Goal: Task Accomplishment & Management: Manage account settings

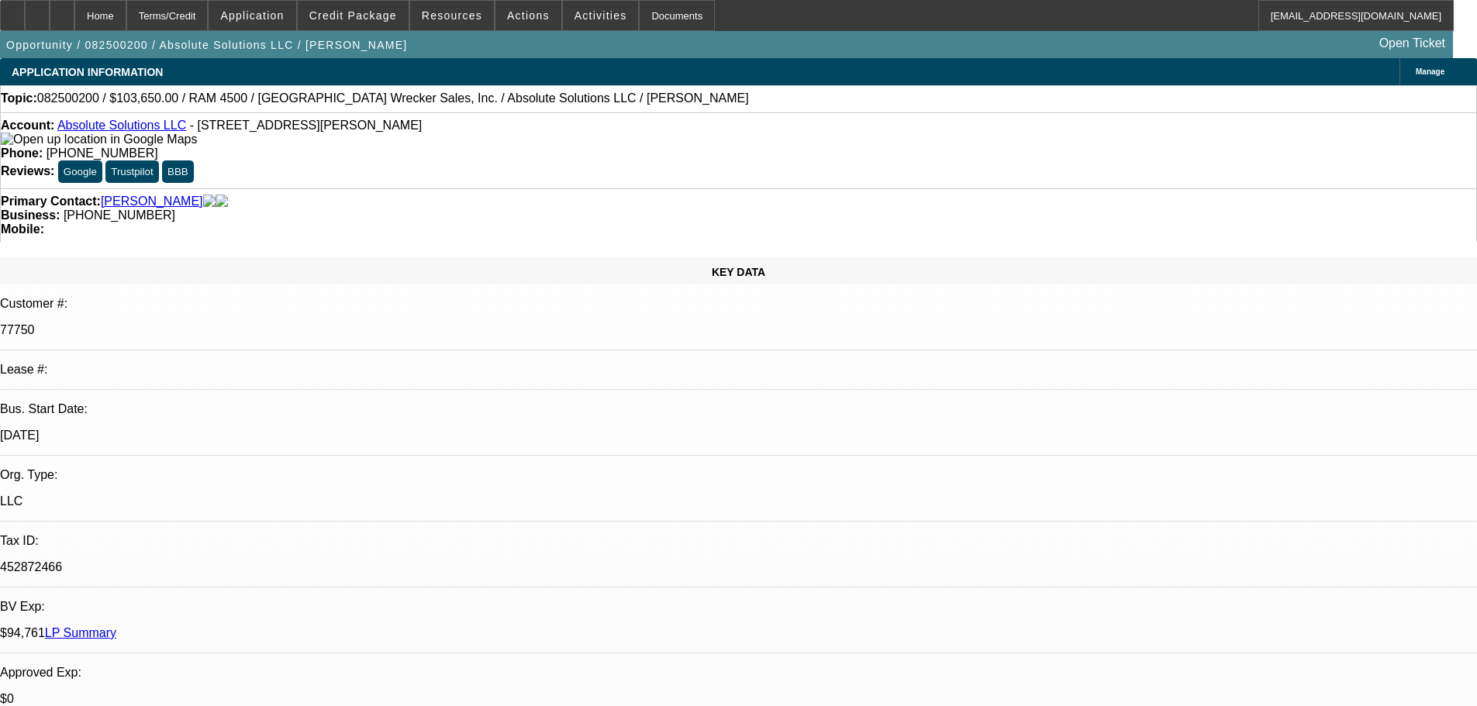
select select "0"
select select "6"
select select "0"
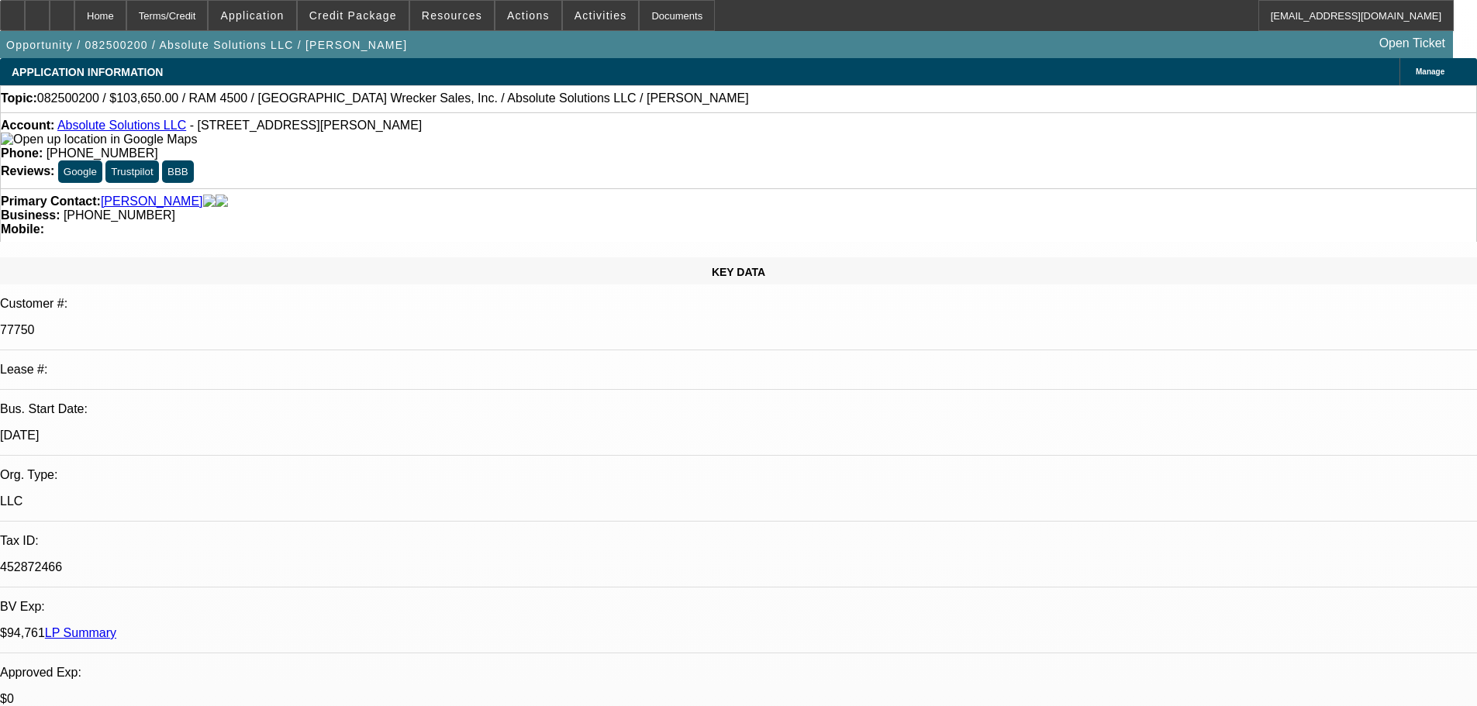
select select "0"
select select "6"
select select "0"
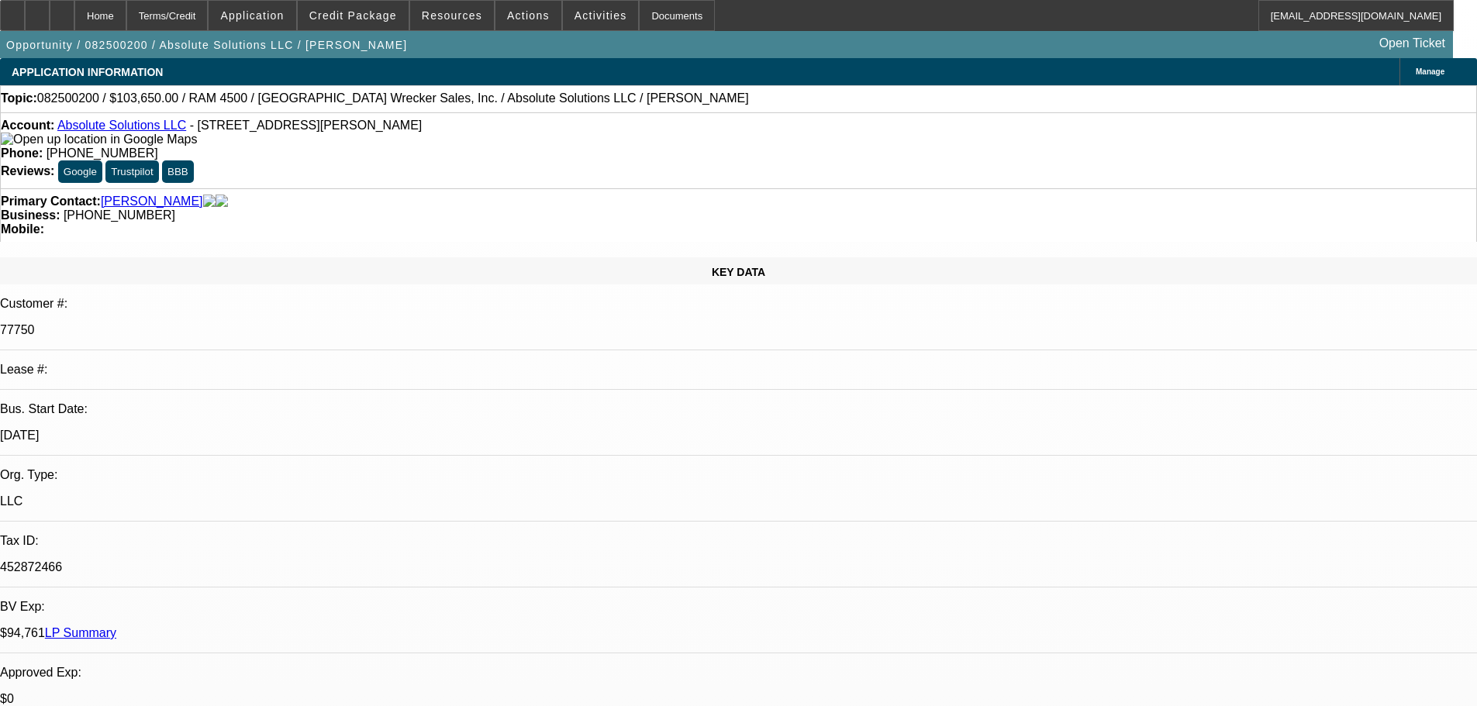
select select "0"
select select "6"
select select "0"
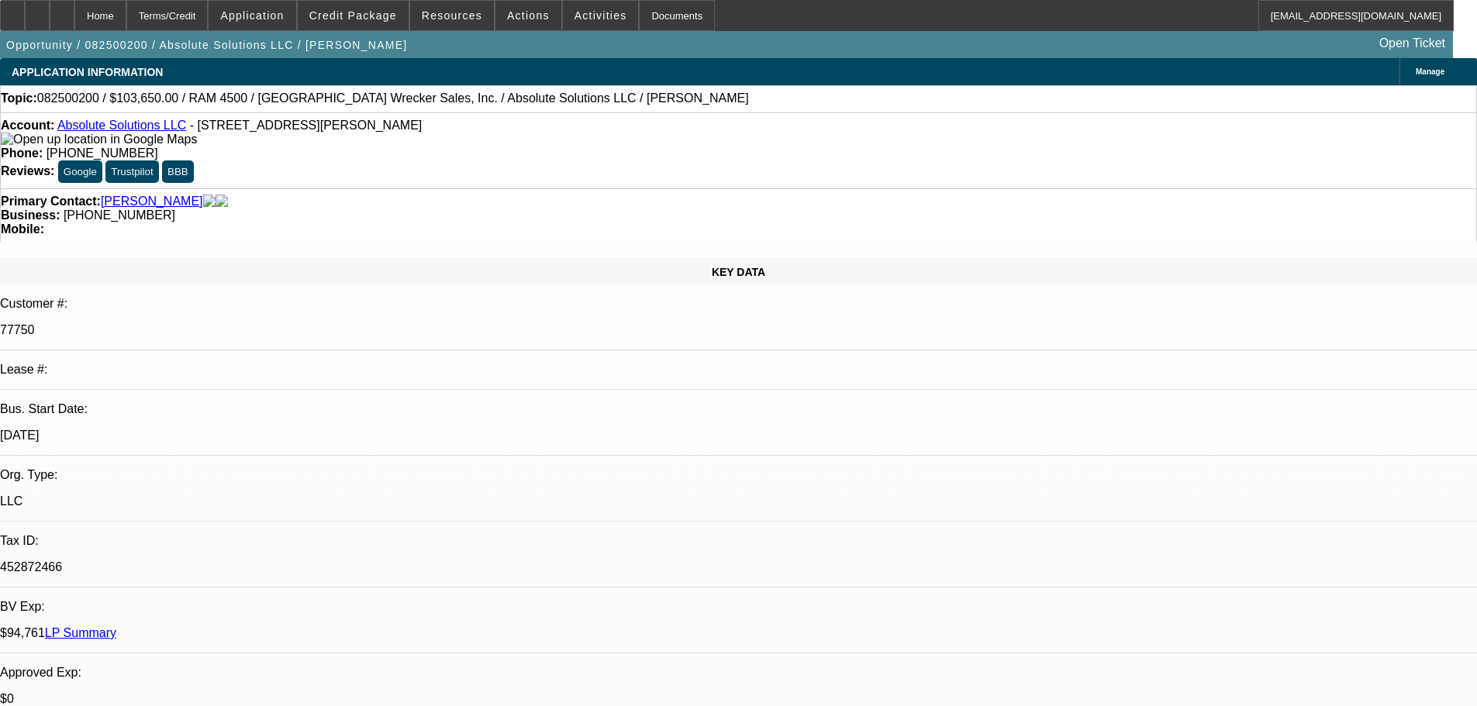
select select "6"
drag, startPoint x: 825, startPoint y: 374, endPoint x: 841, endPoint y: 315, distance: 60.9
drag, startPoint x: 666, startPoint y: 296, endPoint x: 649, endPoint y: 304, distance: 18.7
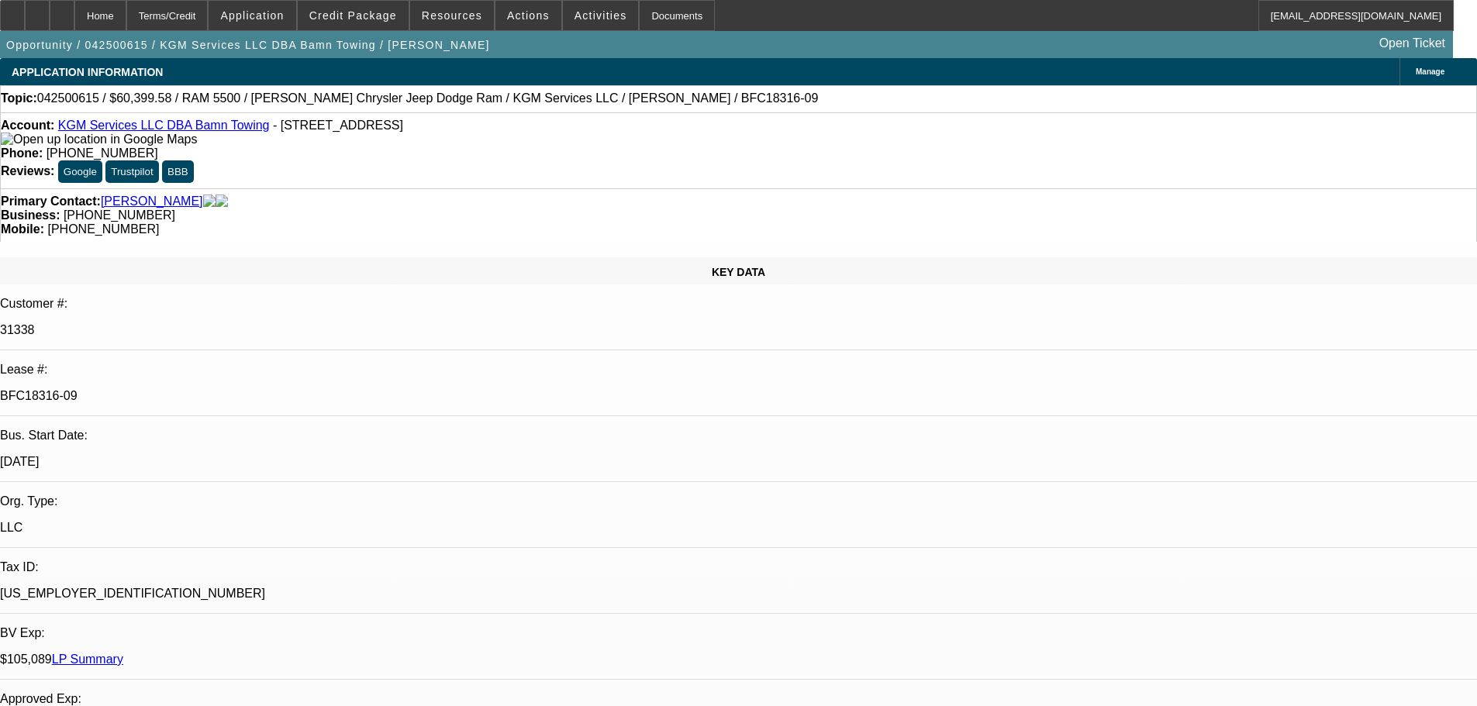
select select "0"
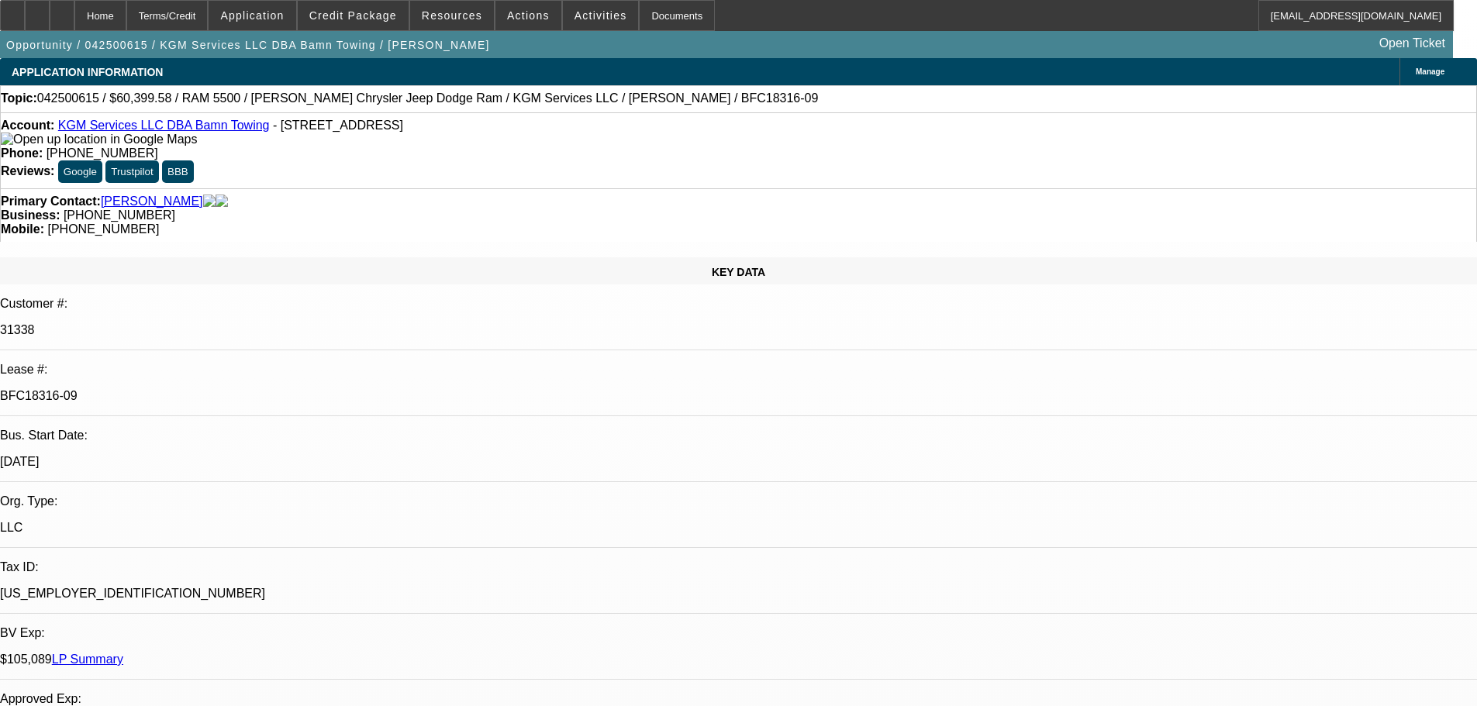
select select "0"
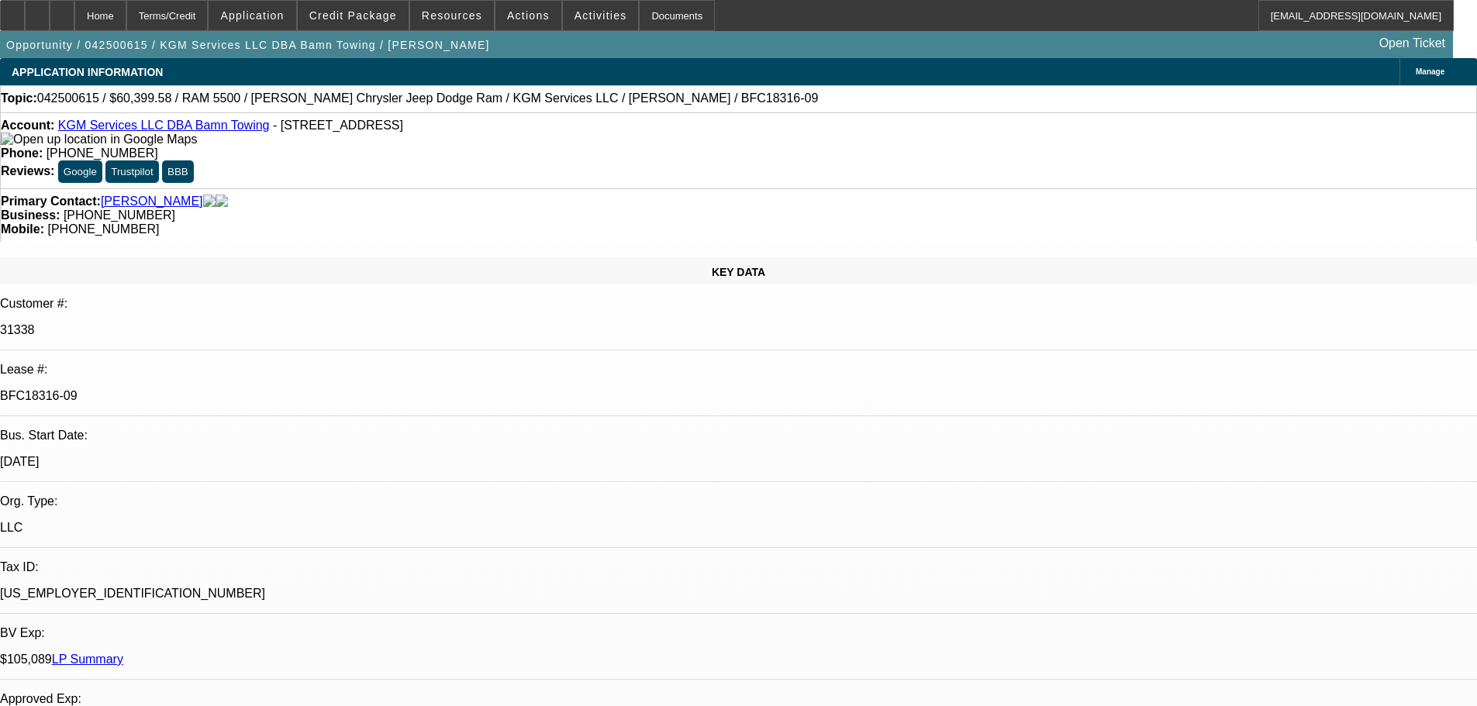
select select "0"
select select "1"
select select "2"
select select "6"
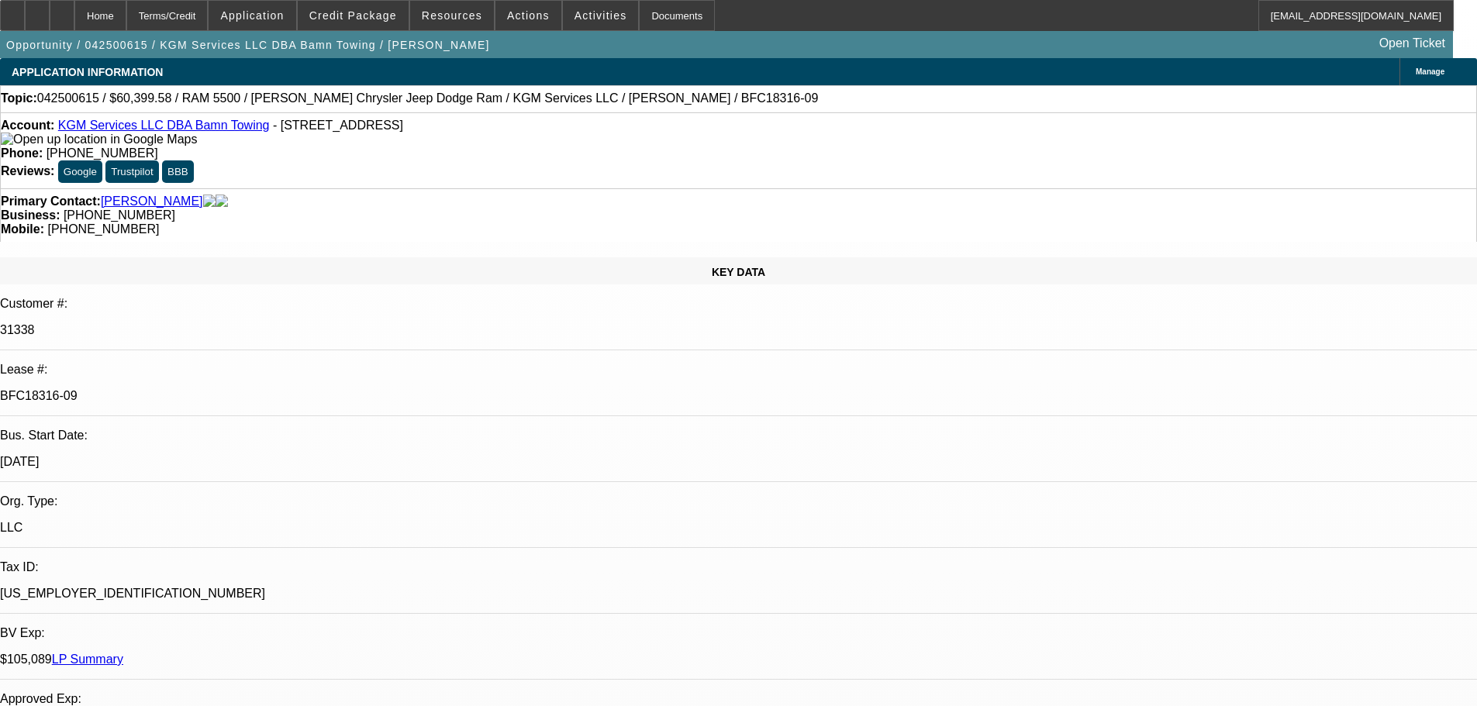
select select "1"
select select "2"
select select "6"
select select "1"
select select "2"
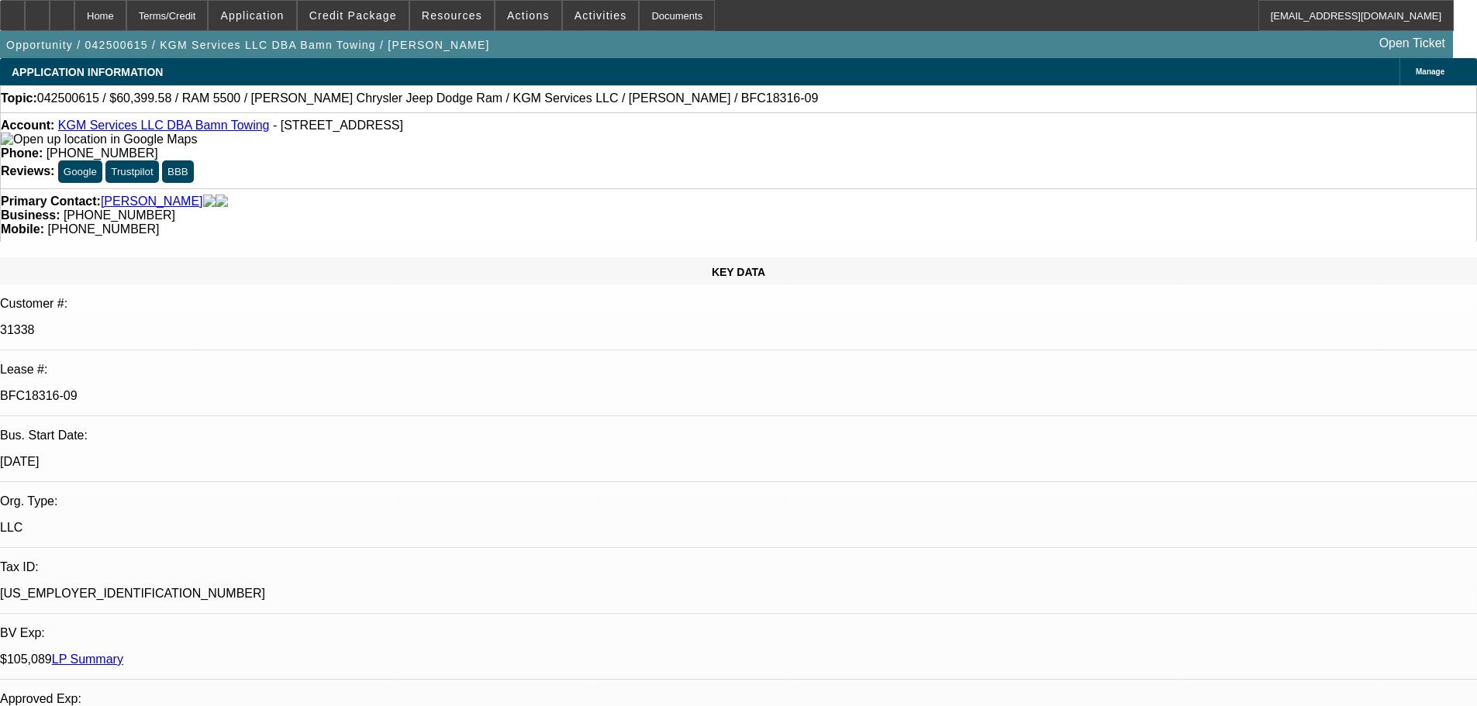
select select "6"
select select "1"
select select "2"
select select "6"
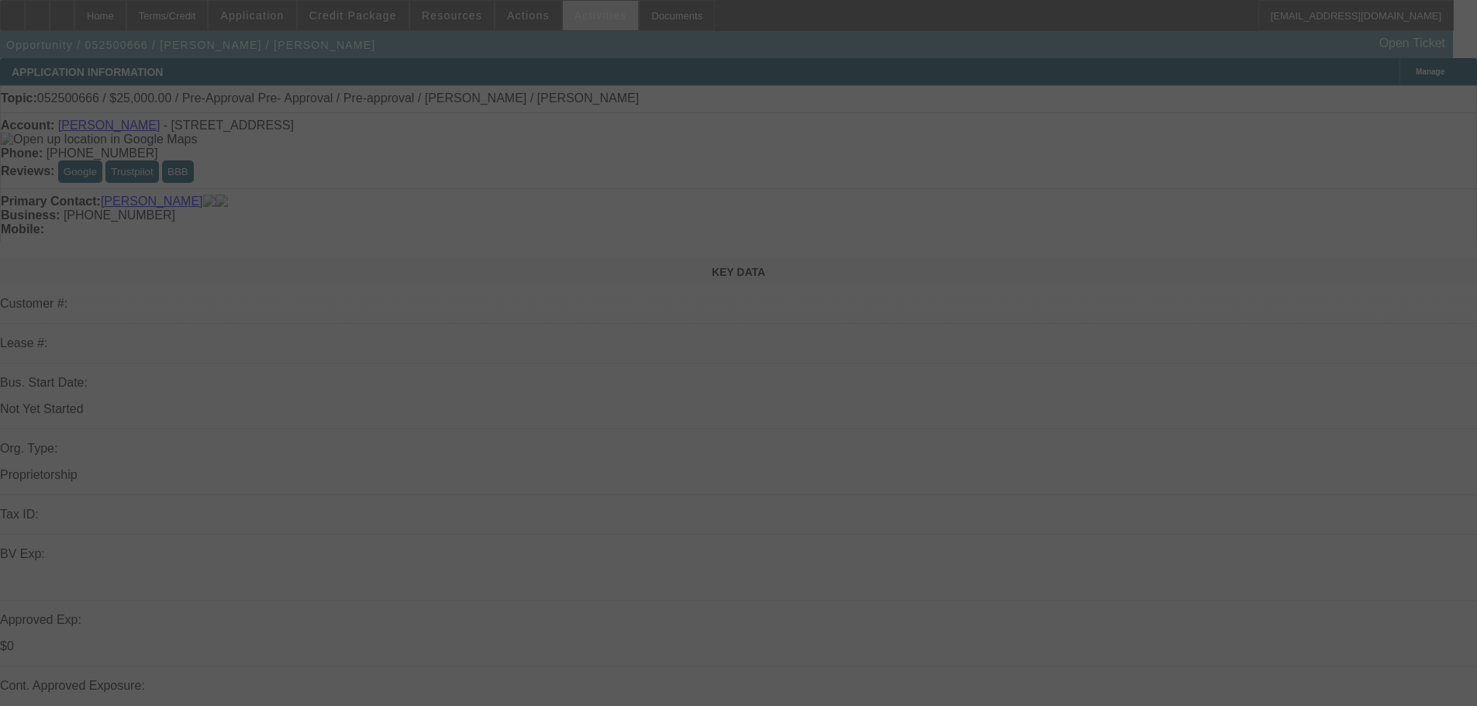
select select "0"
select select "2"
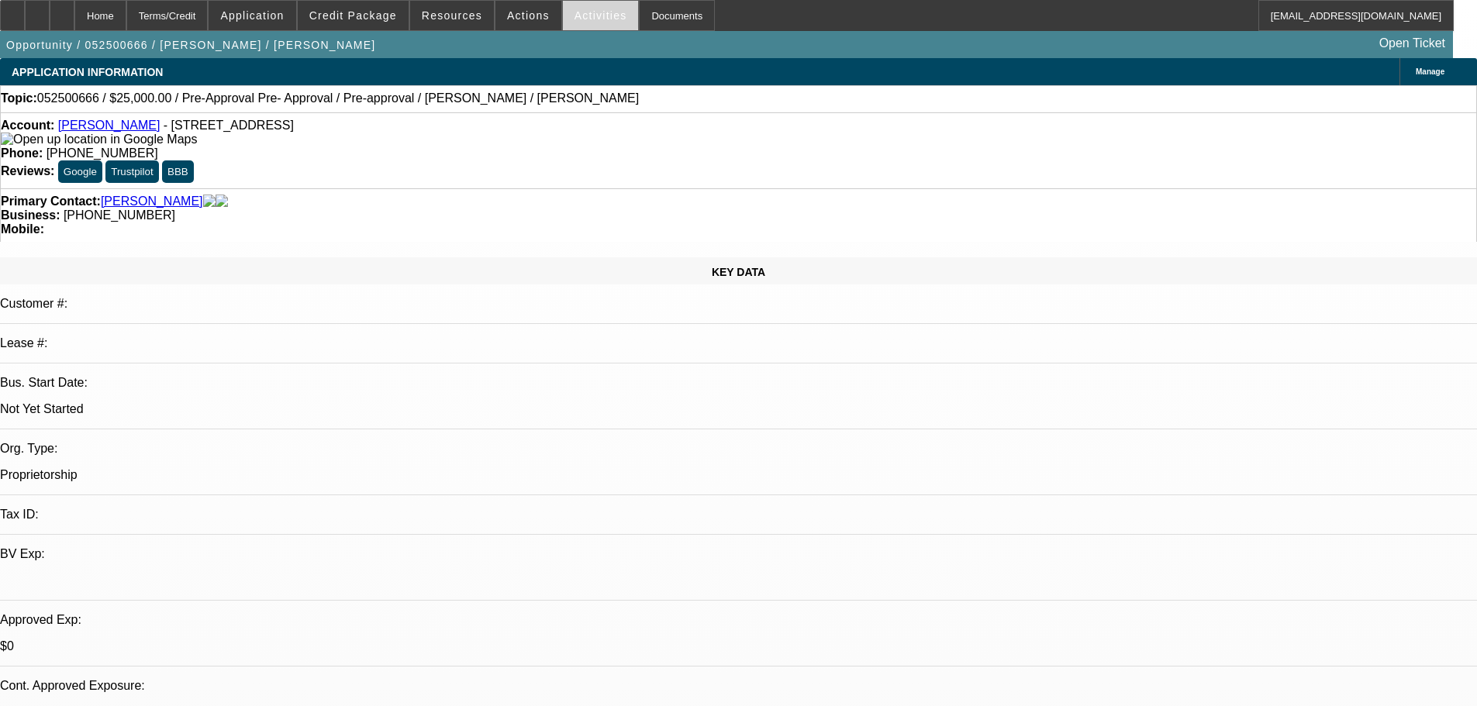
select select "0.1"
select select "4"
select select "0.15"
select select "2"
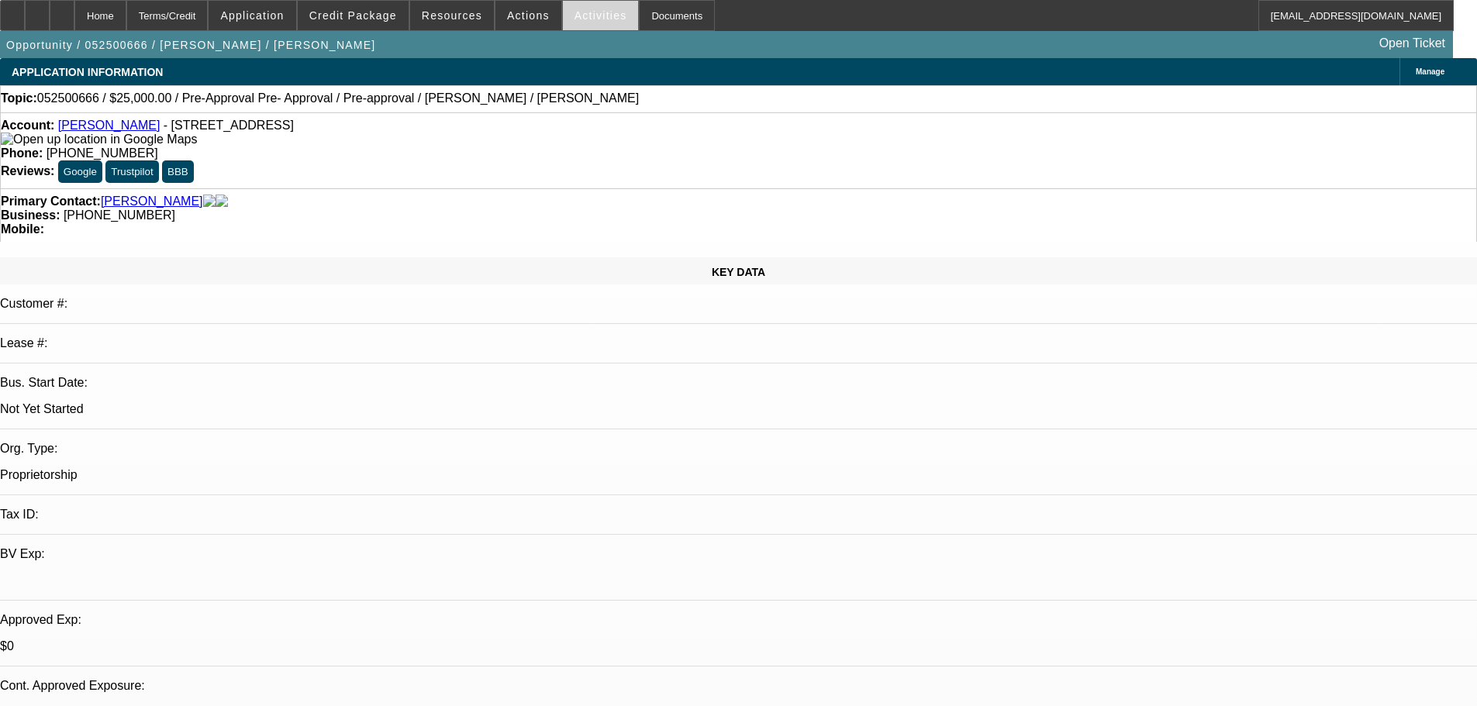
select select "0.1"
select select "4"
click at [506, 8] on span at bounding box center [528, 15] width 66 height 37
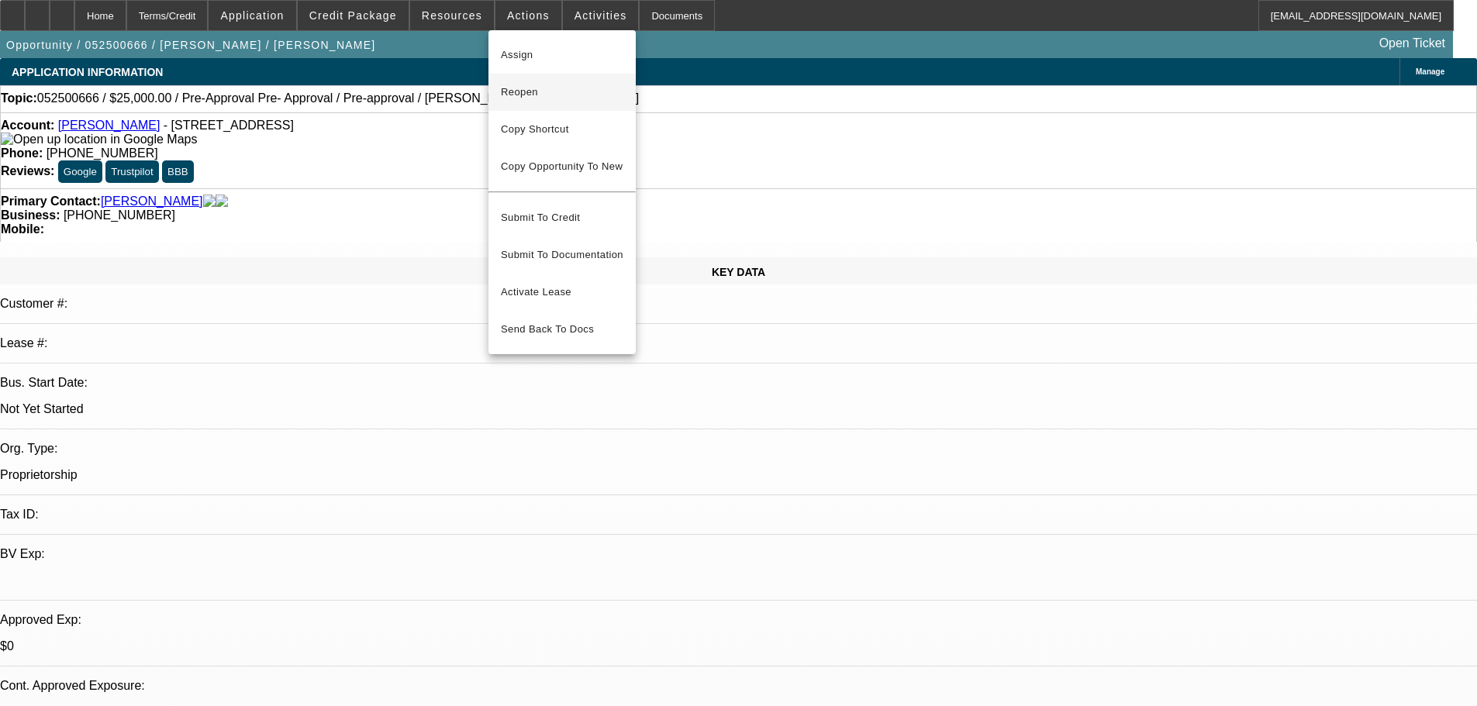
click at [572, 102] on button "Reopen" at bounding box center [561, 92] width 147 height 37
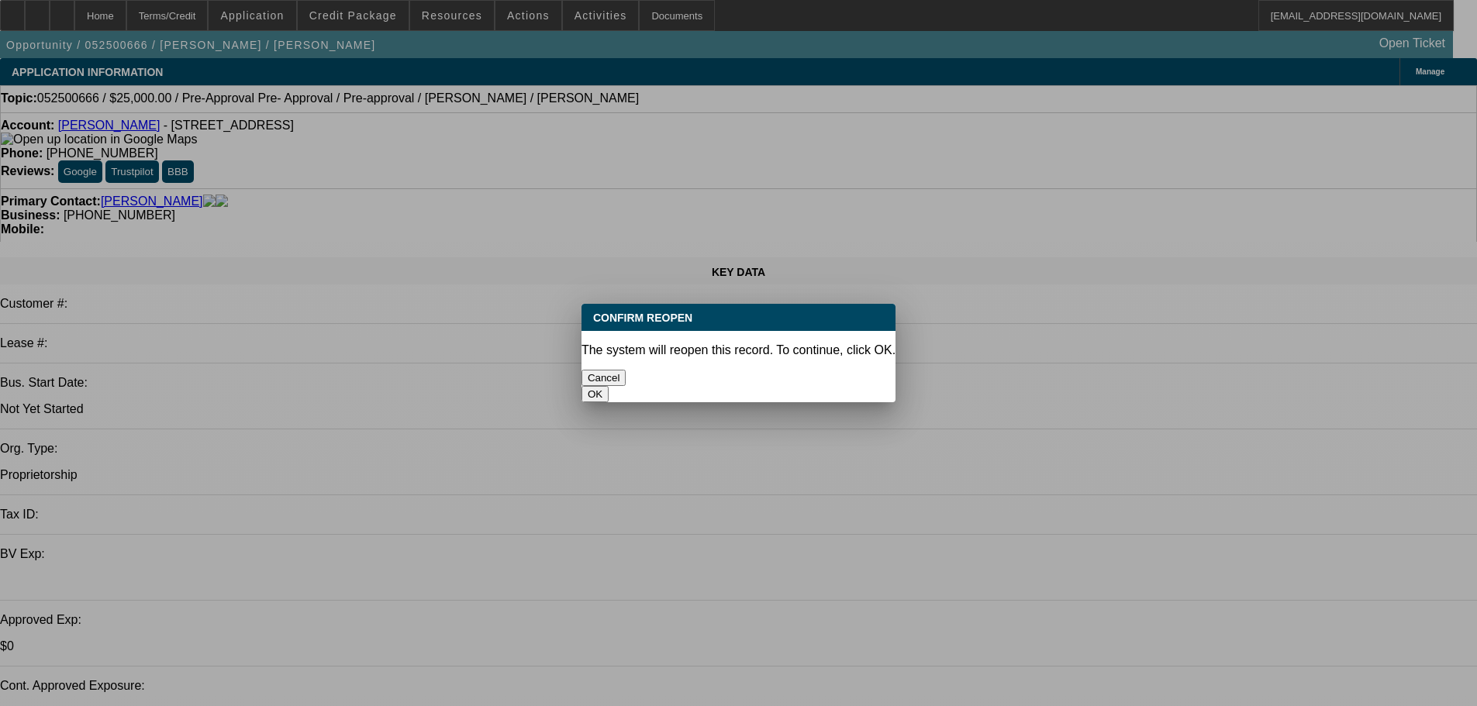
click at [608, 386] on button "OK" at bounding box center [594, 394] width 27 height 16
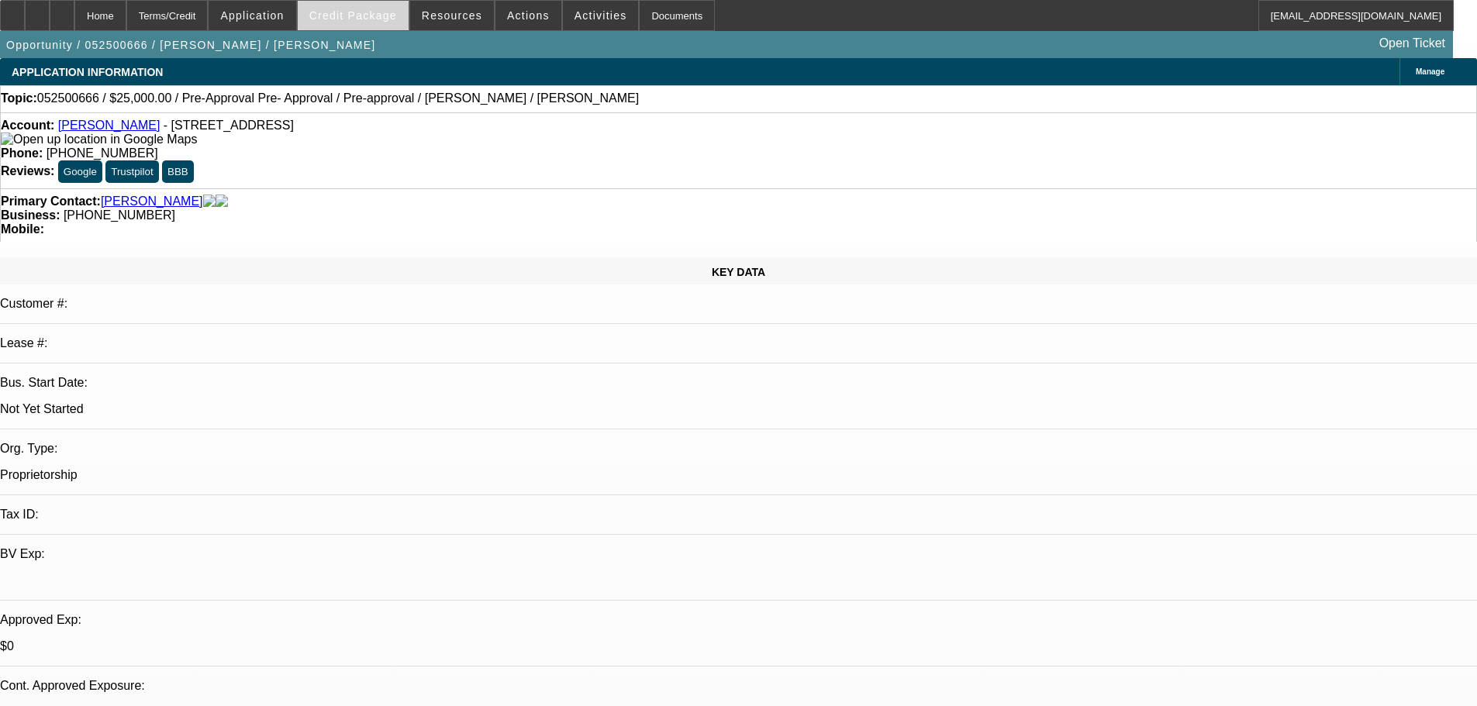
select select "0"
select select "2"
select select "0.1"
select select "4"
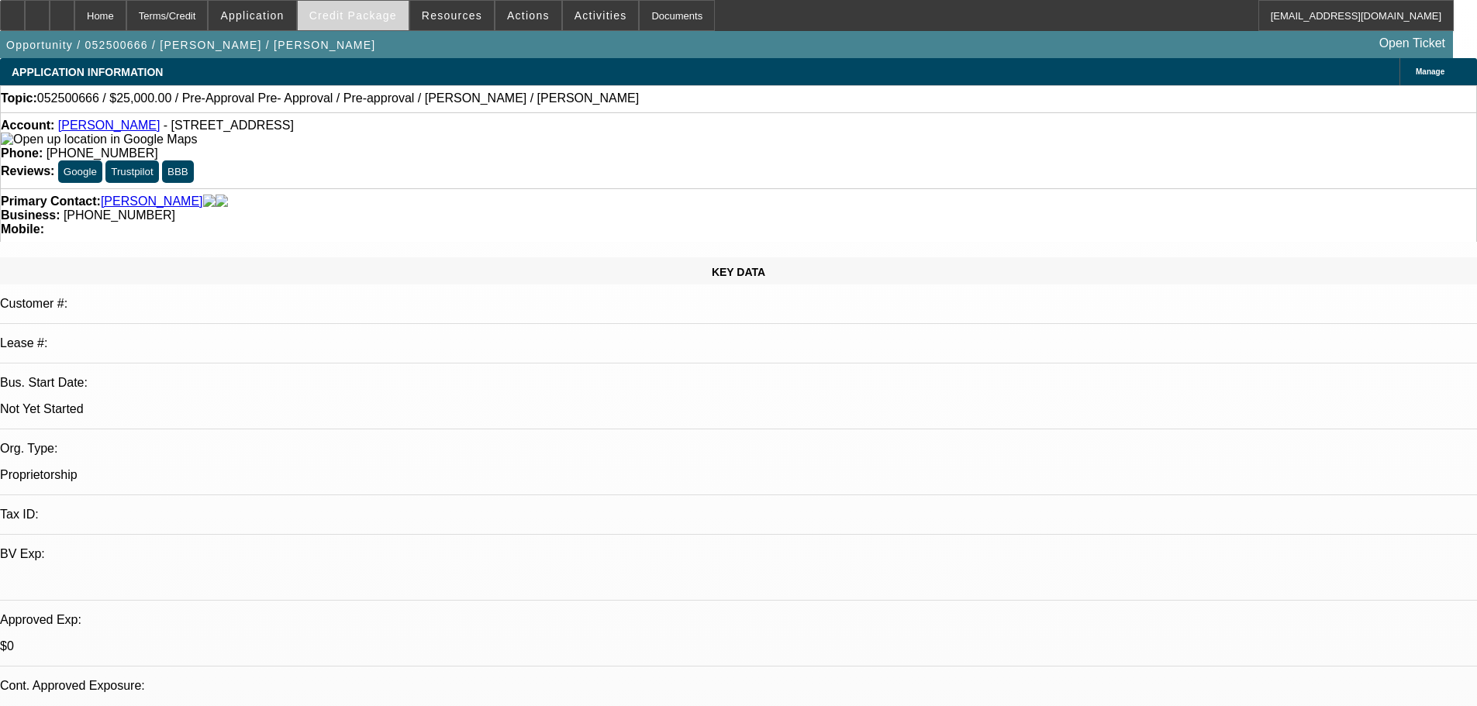
select select "0.15"
select select "2"
select select "0.1"
select select "4"
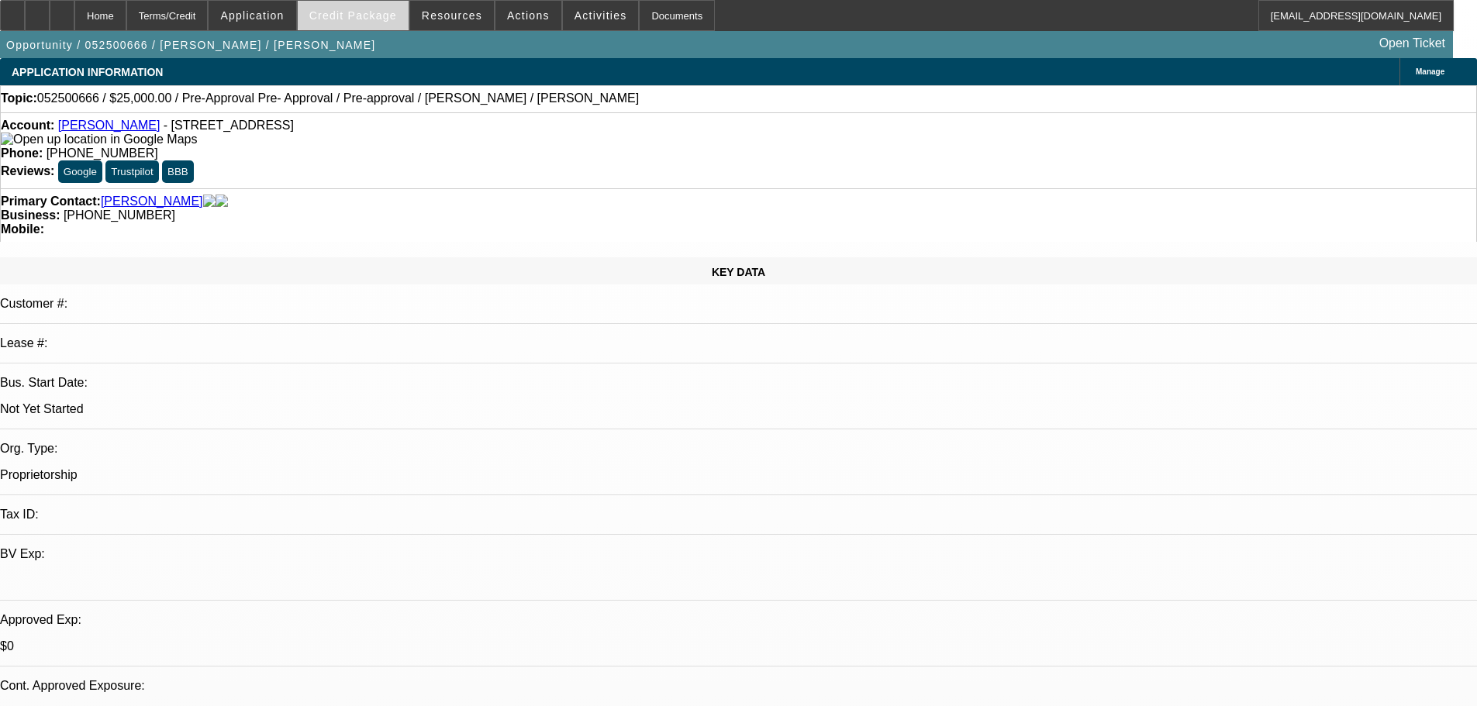
click at [388, 15] on span "Credit Package" at bounding box center [353, 15] width 88 height 12
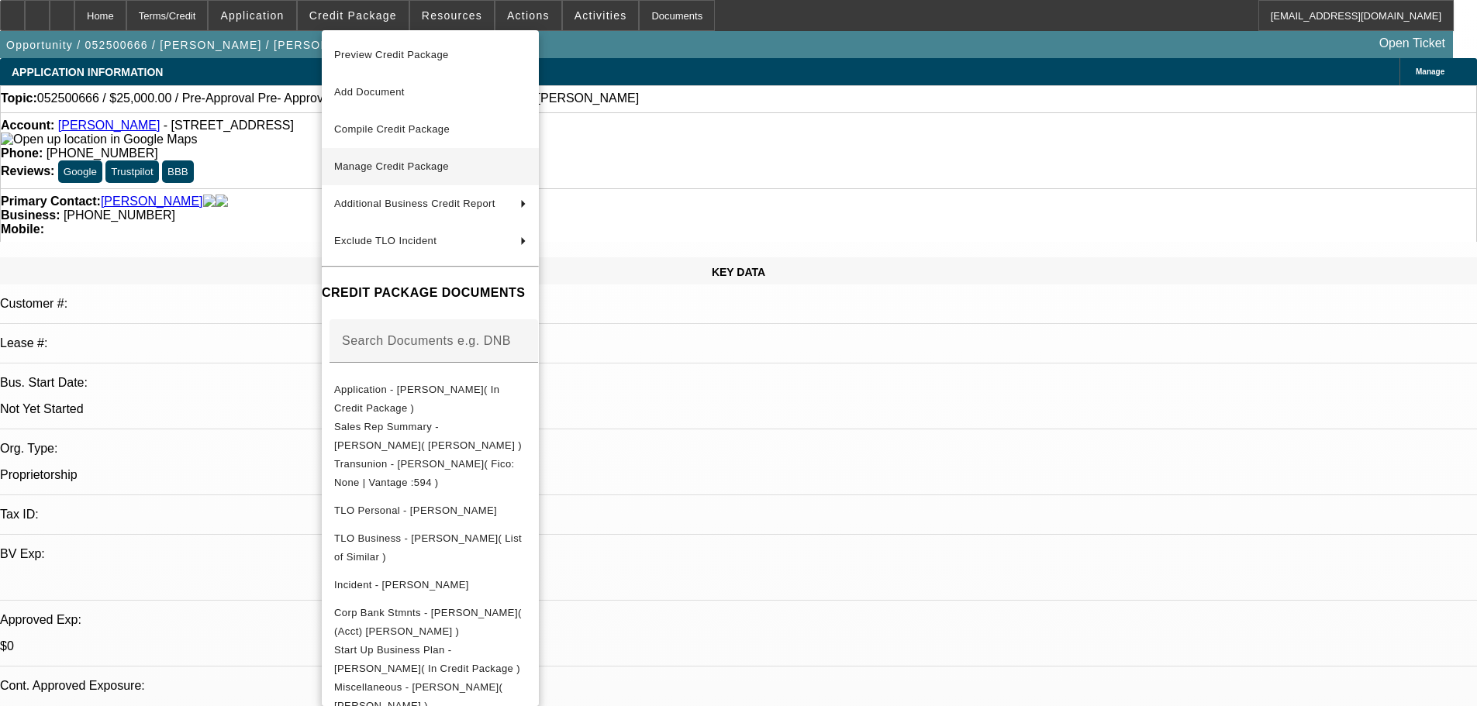
click at [467, 165] on span "Manage Credit Package" at bounding box center [430, 166] width 192 height 19
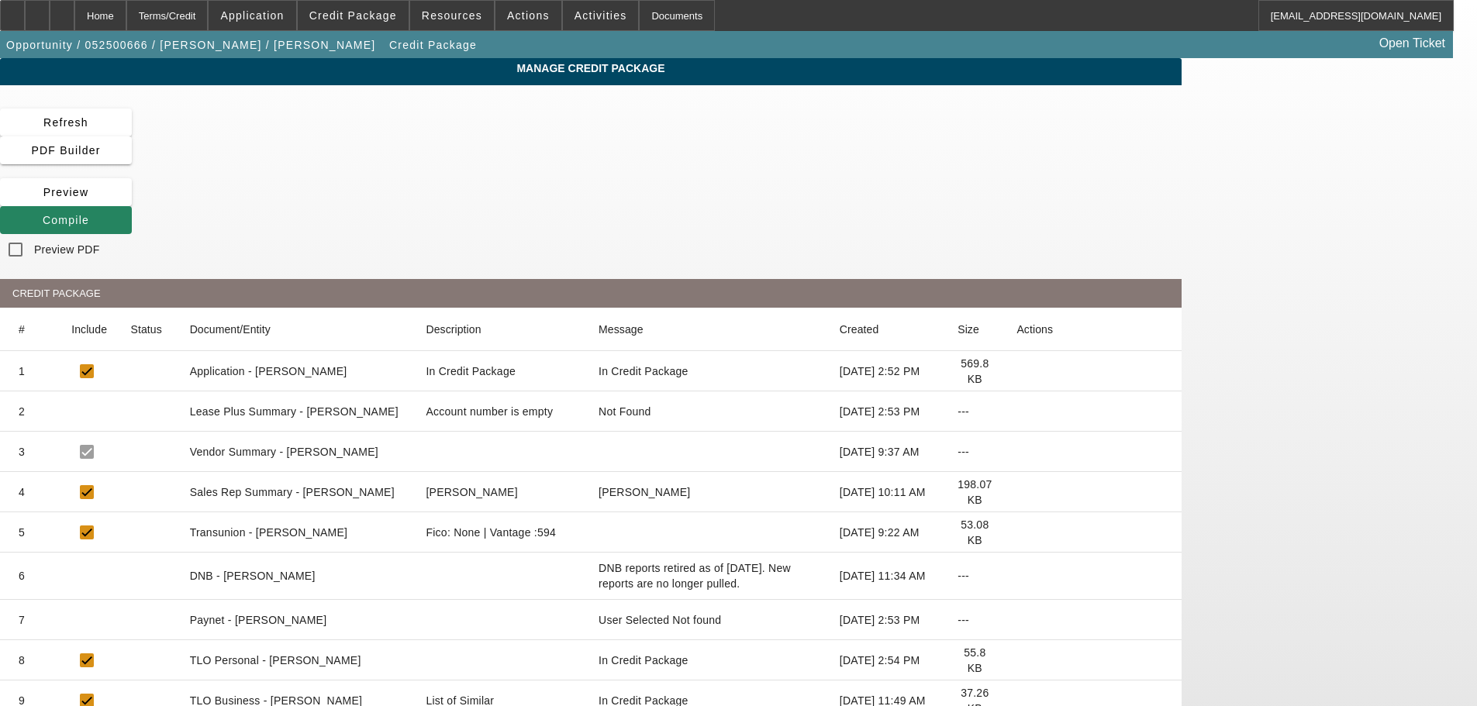
click at [1016, 532] on icon at bounding box center [1016, 532] width 0 height 0
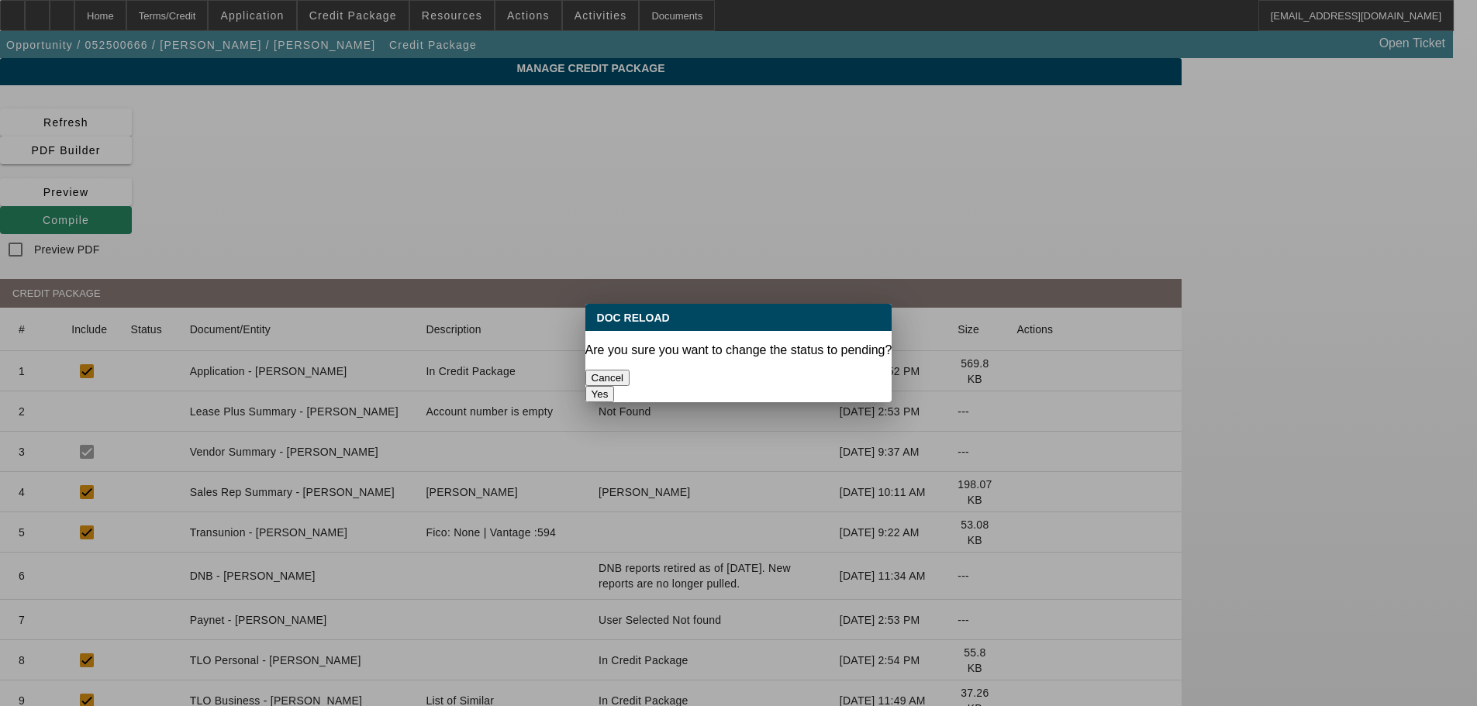
click at [615, 386] on button "Yes" at bounding box center [599, 394] width 29 height 16
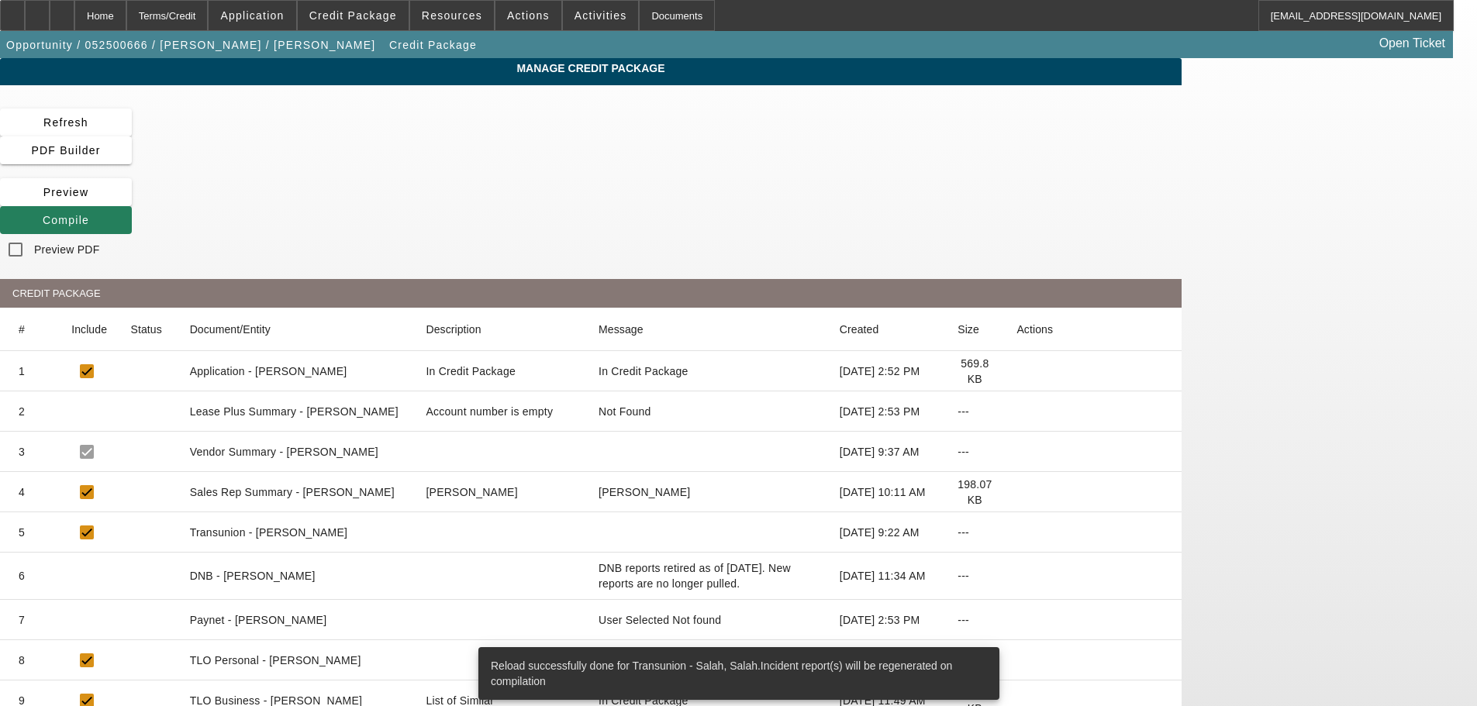
click at [89, 214] on span "Compile" at bounding box center [66, 220] width 47 height 12
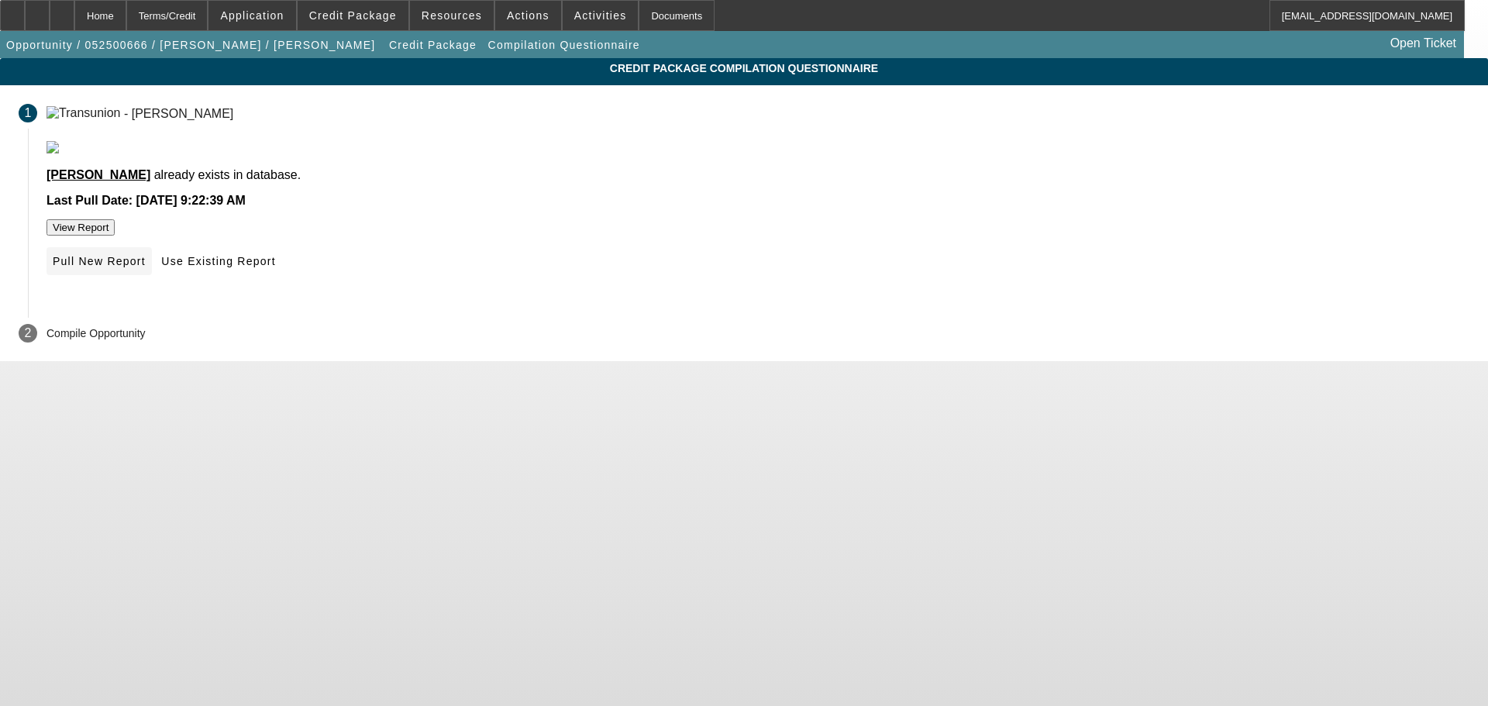
click at [146, 267] on span "Pull New Report" at bounding box center [99, 261] width 93 height 12
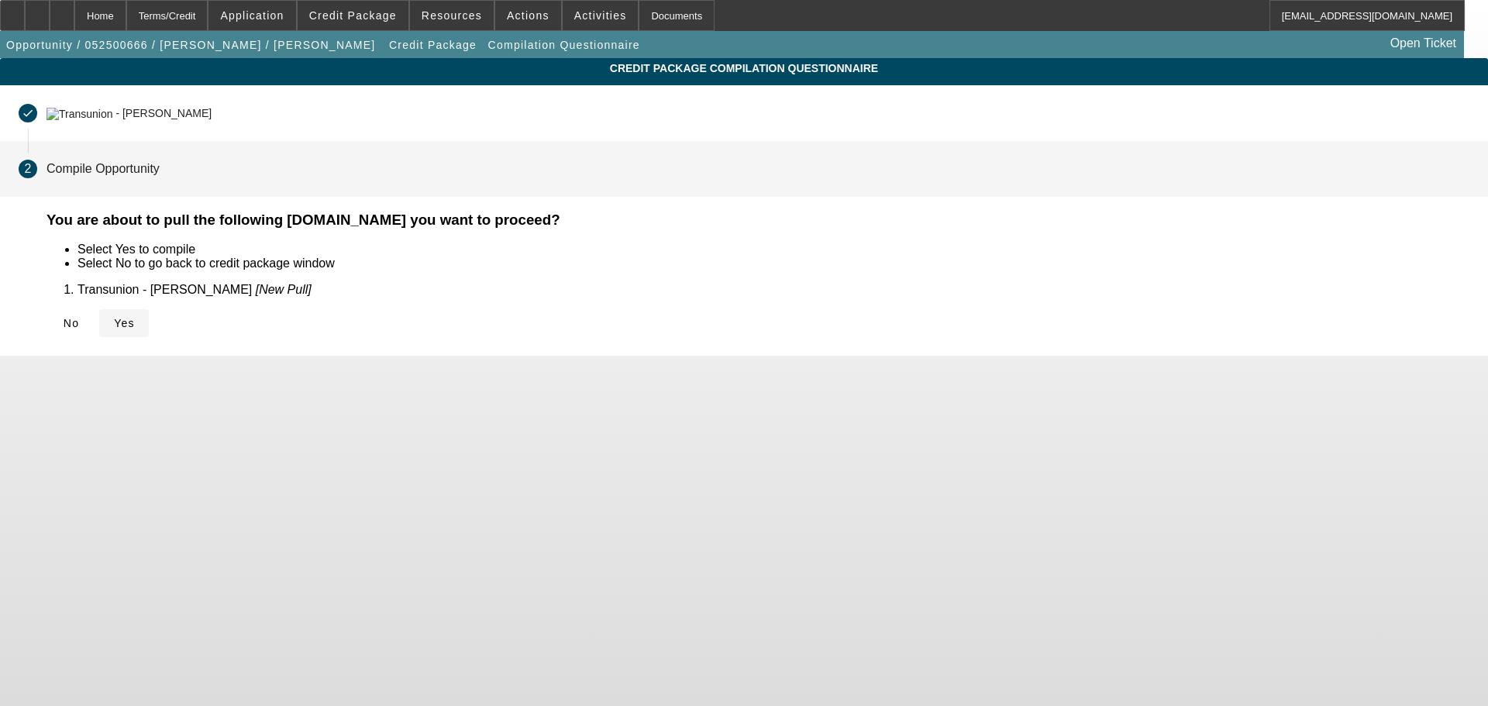
click at [135, 324] on span "Yes" at bounding box center [124, 323] width 21 height 12
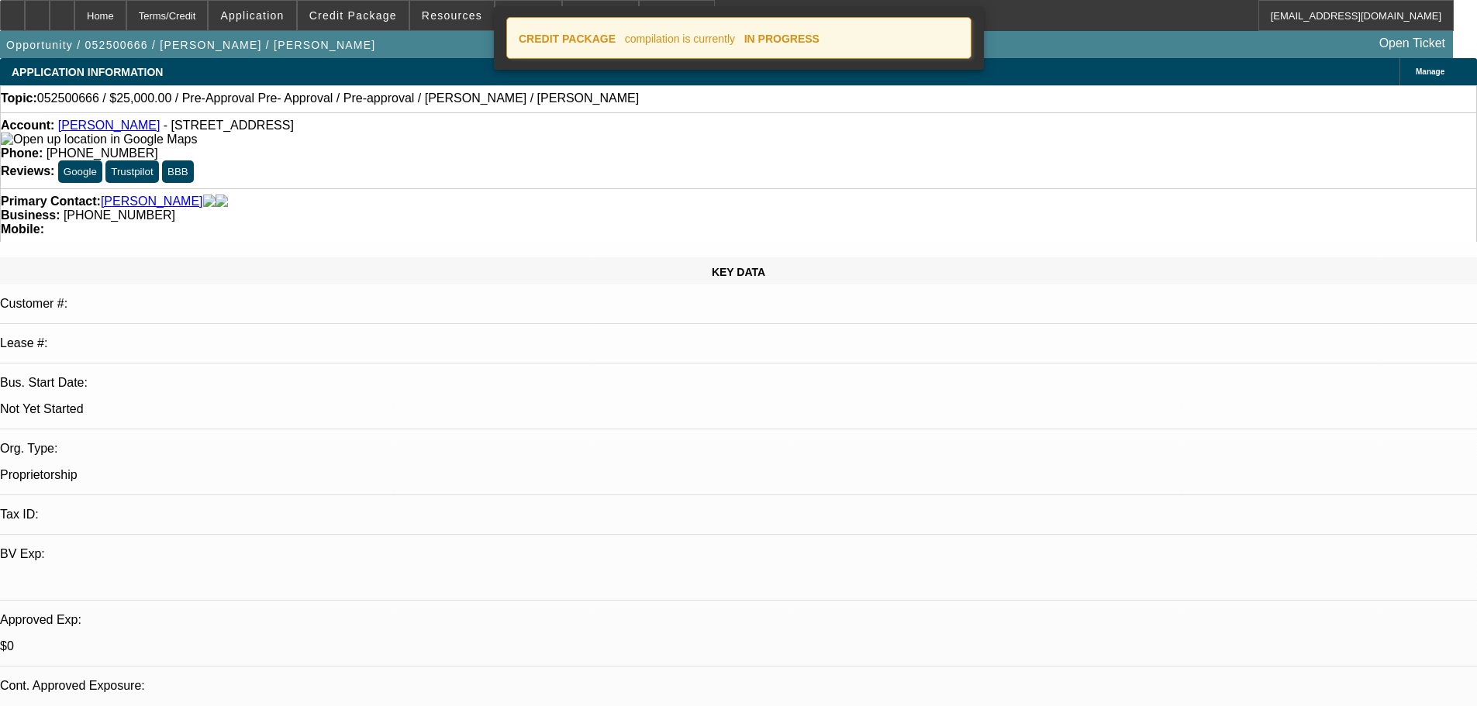
select select "0"
select select "2"
select select "0.1"
select select "4"
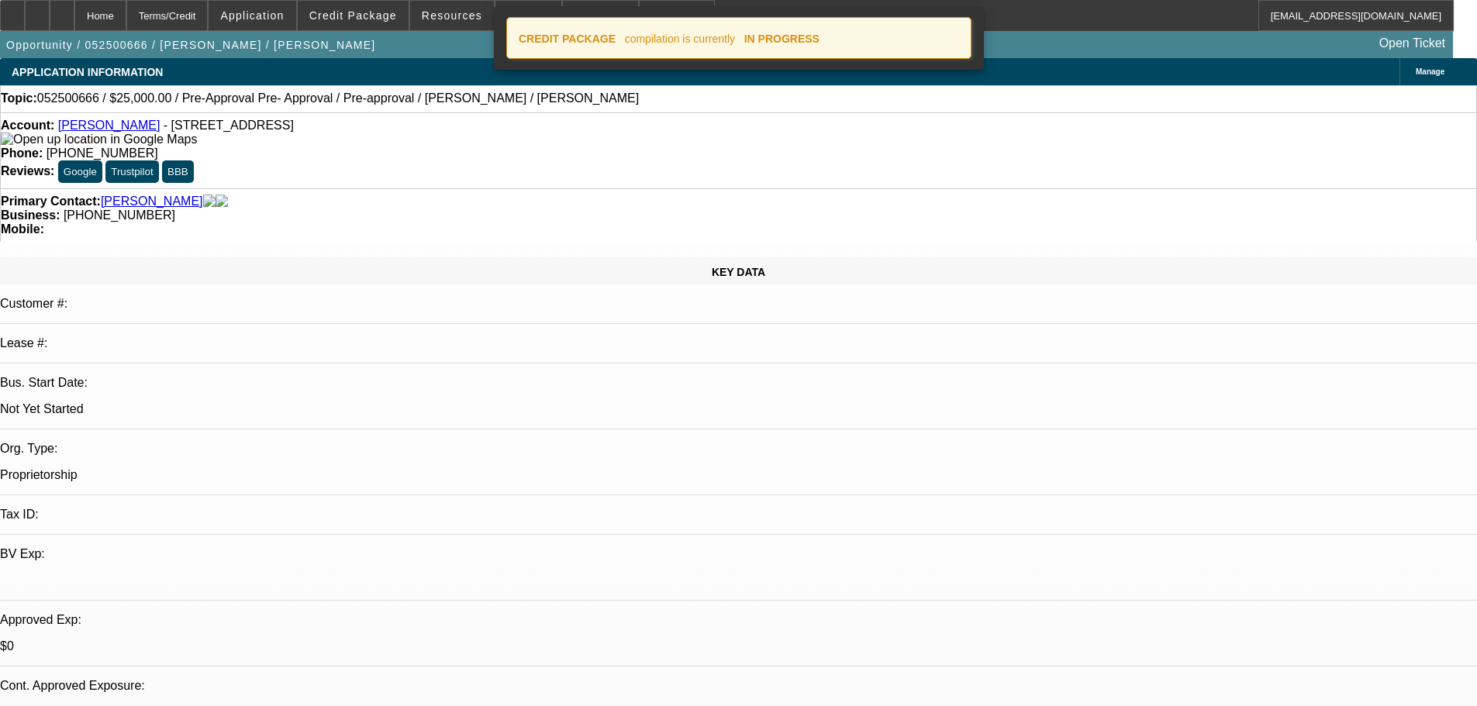
select select "0.15"
select select "2"
select select "0.1"
select select "4"
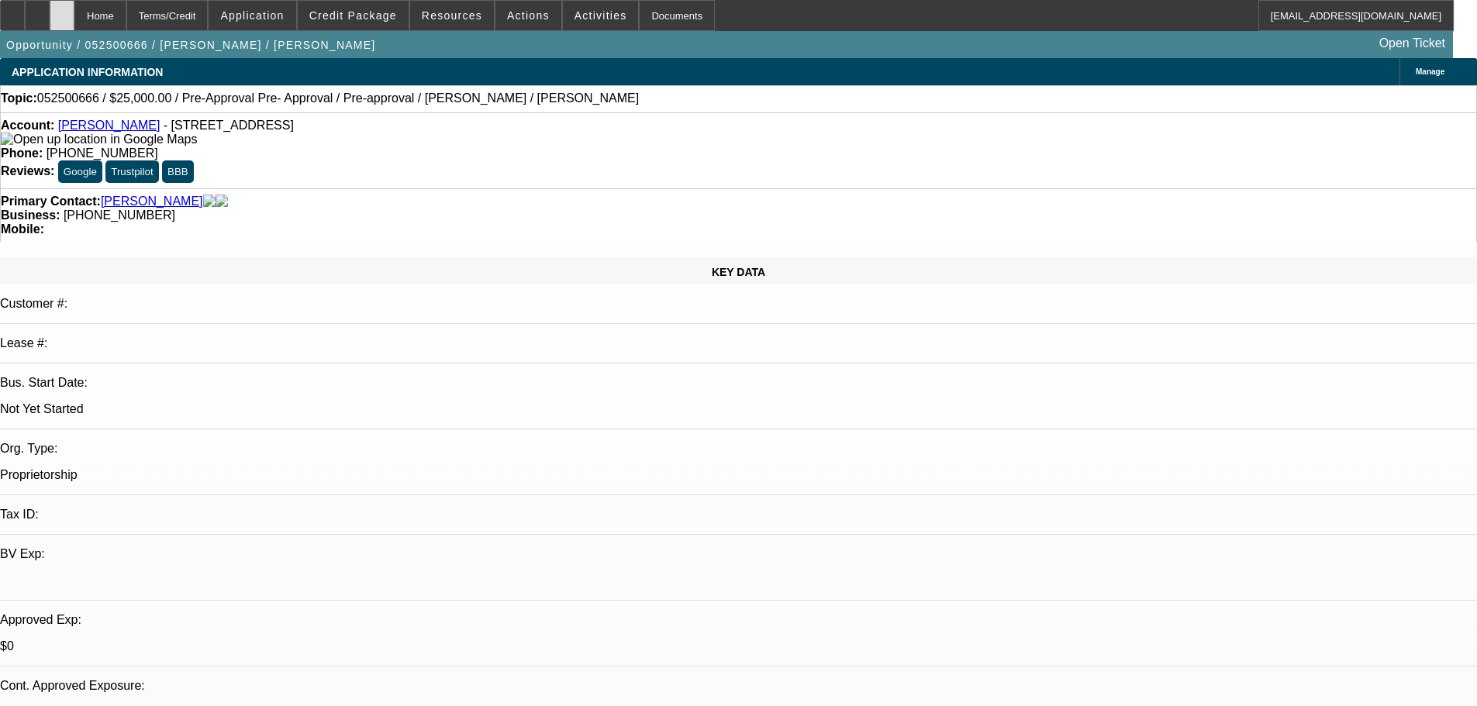
click at [74, 5] on div at bounding box center [62, 15] width 25 height 31
select select "0"
select select "2"
select select "0.1"
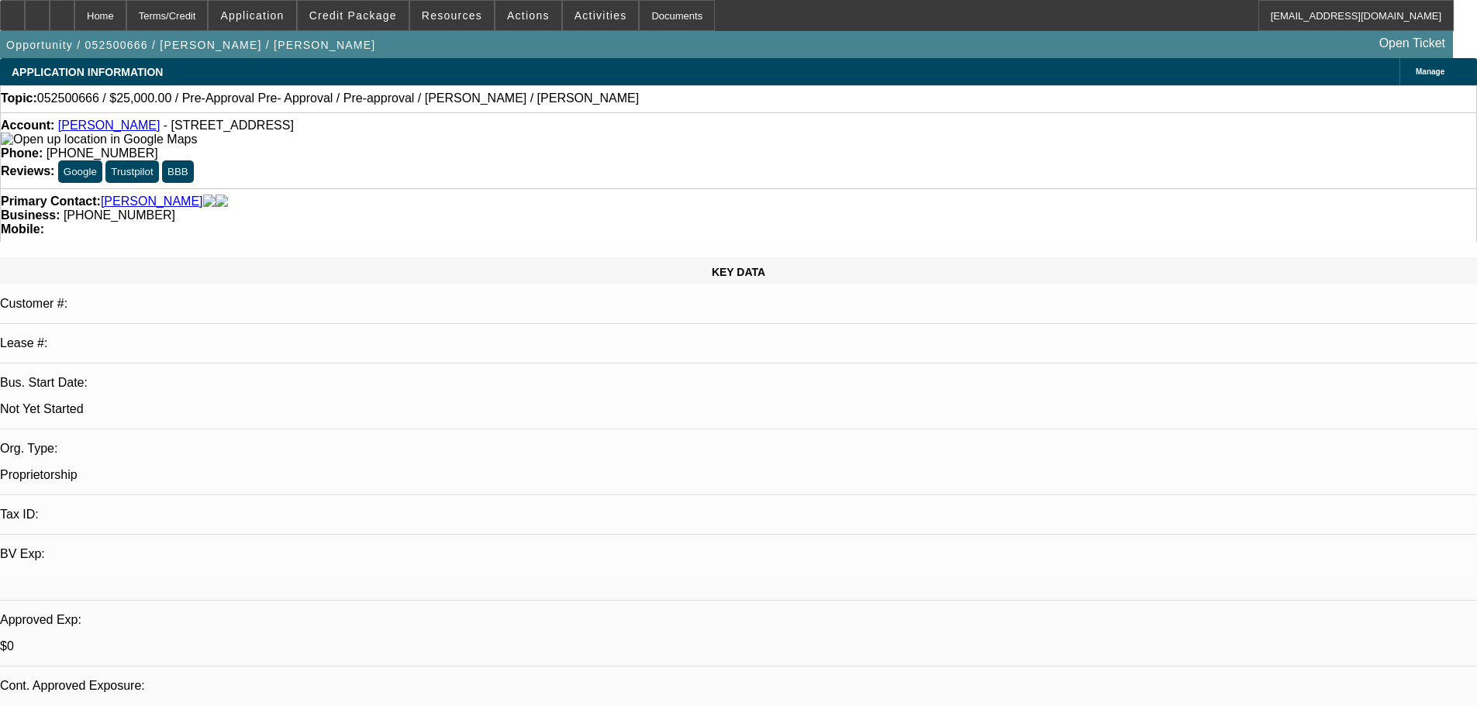
select select "4"
select select "0.15"
select select "2"
select select "0.1"
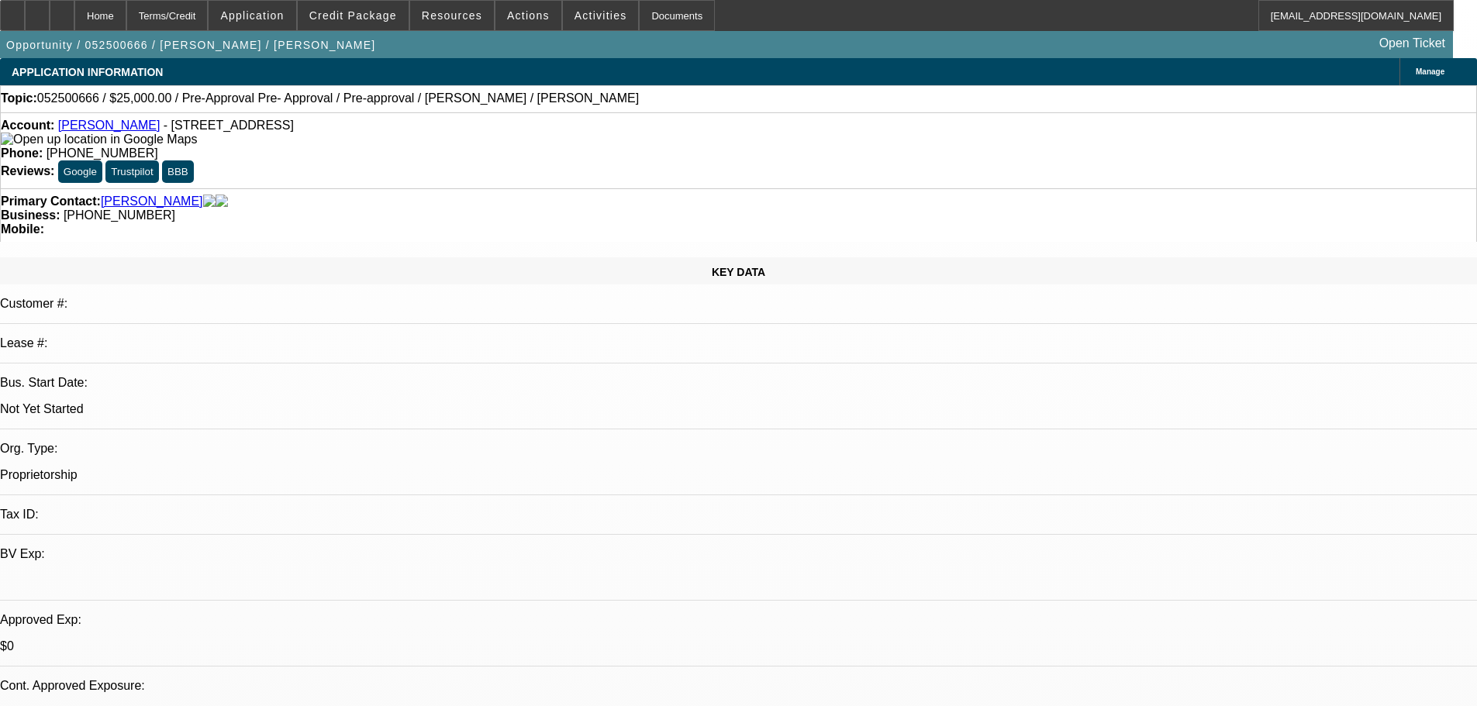
select select "4"
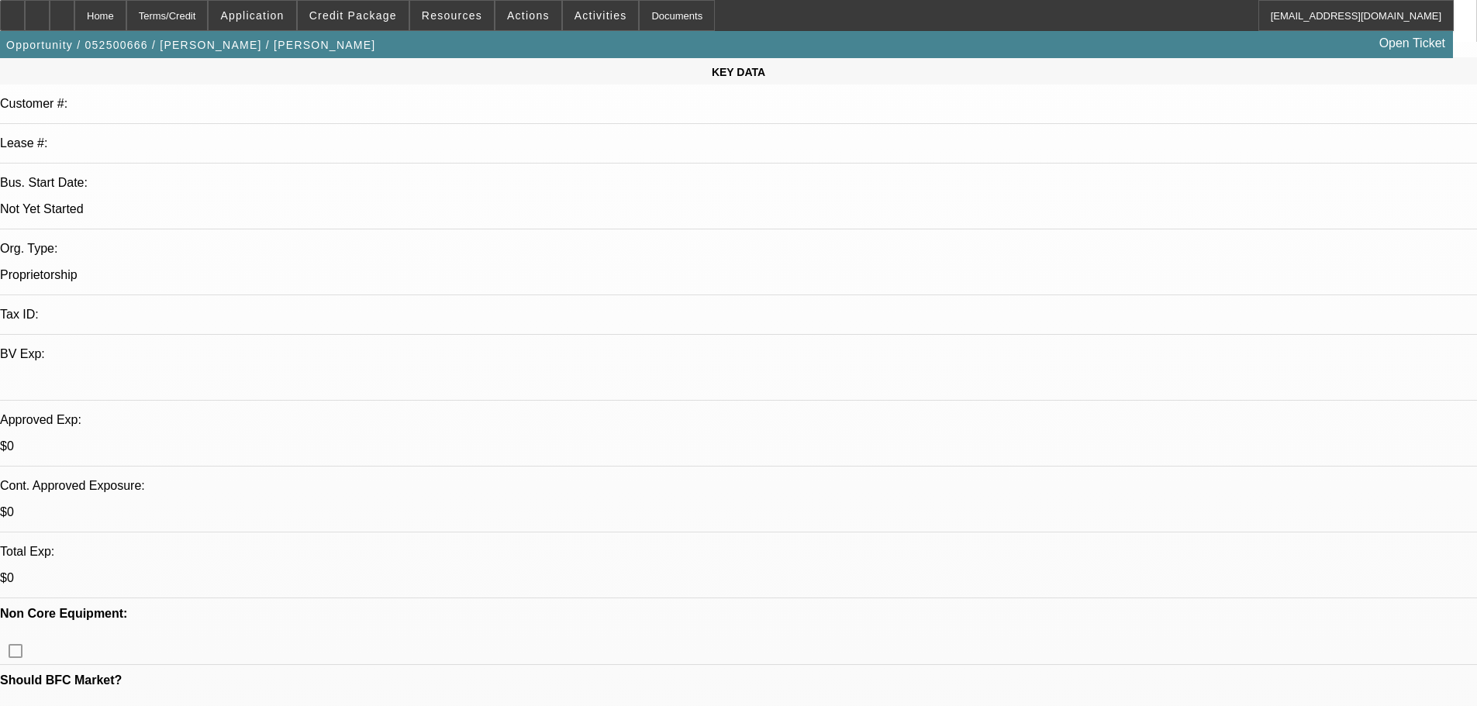
scroll to position [233, 0]
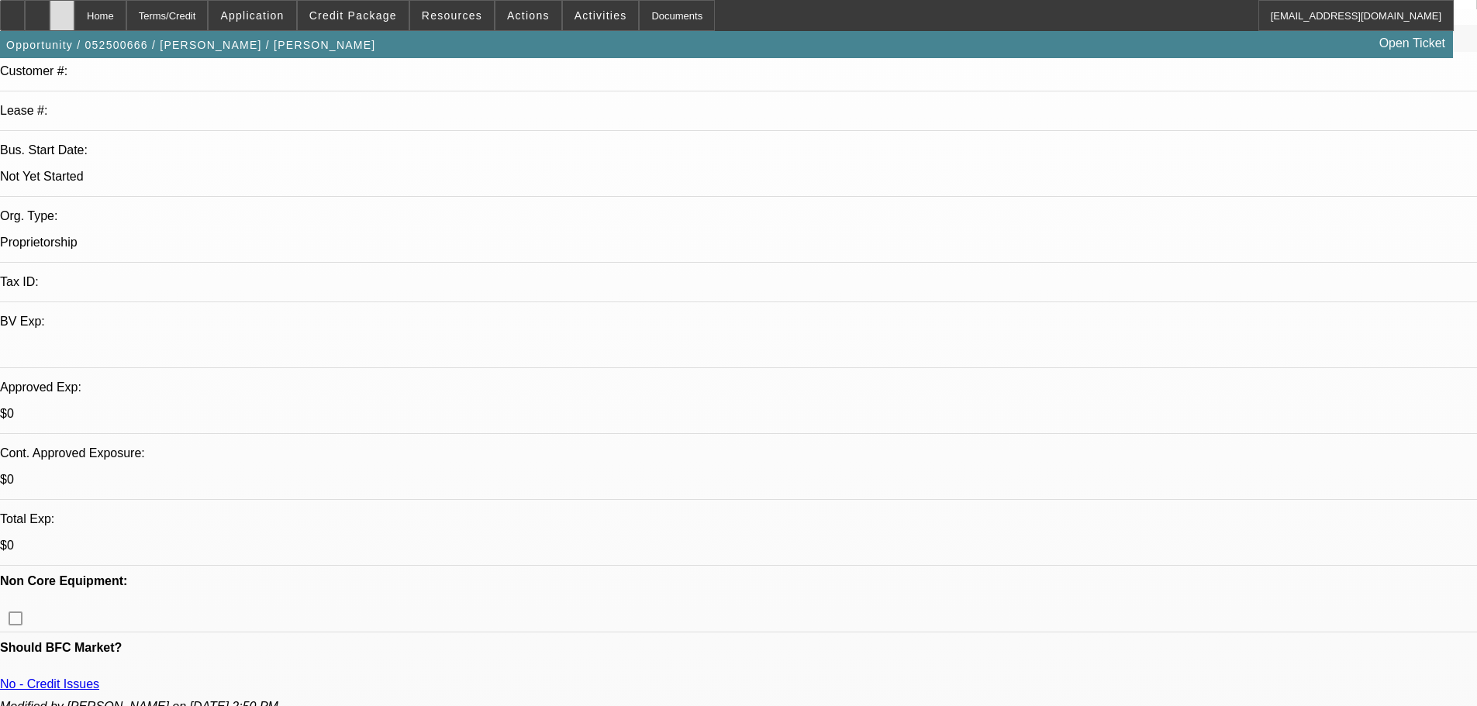
click at [74, 8] on div at bounding box center [62, 15] width 25 height 31
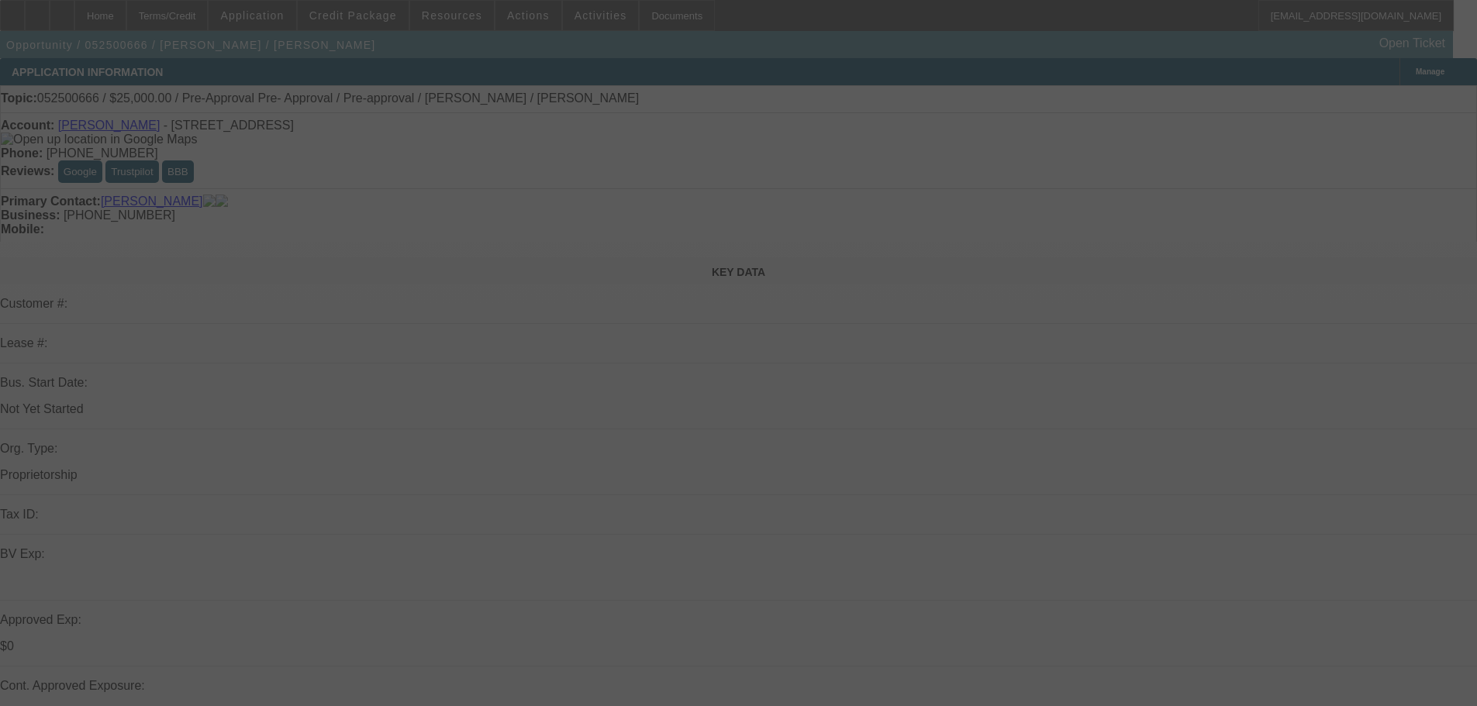
select select "0"
select select "2"
select select "0.1"
select select "4"
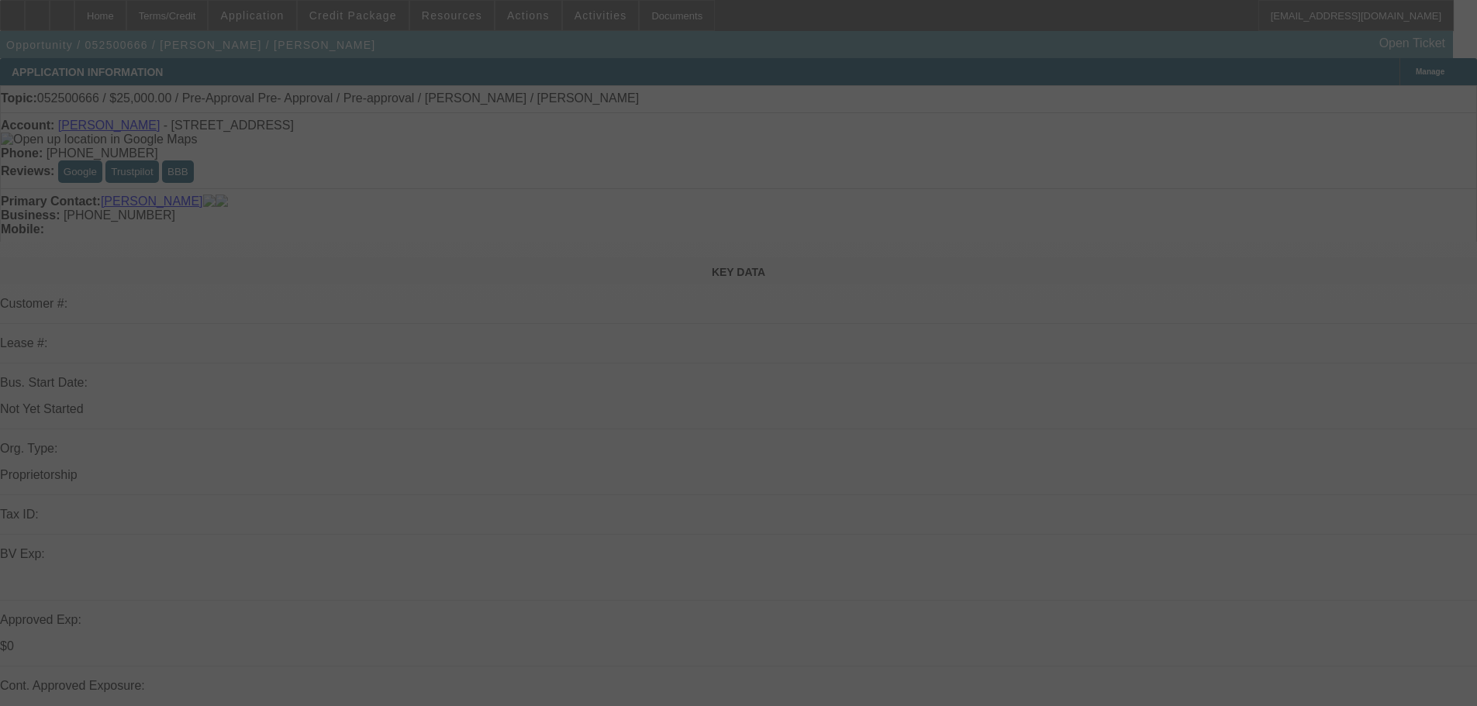
select select "0.15"
select select "2"
select select "0.1"
select select "4"
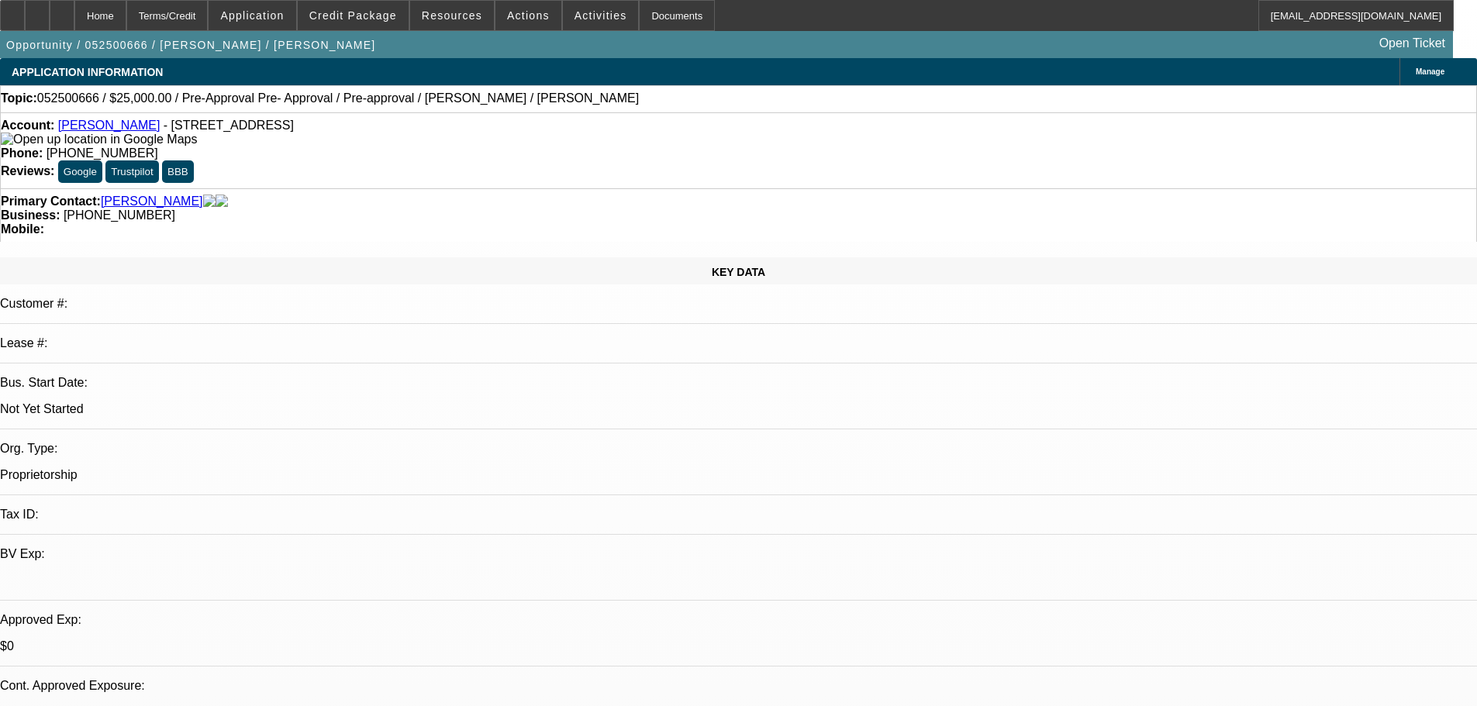
scroll to position [310, 0]
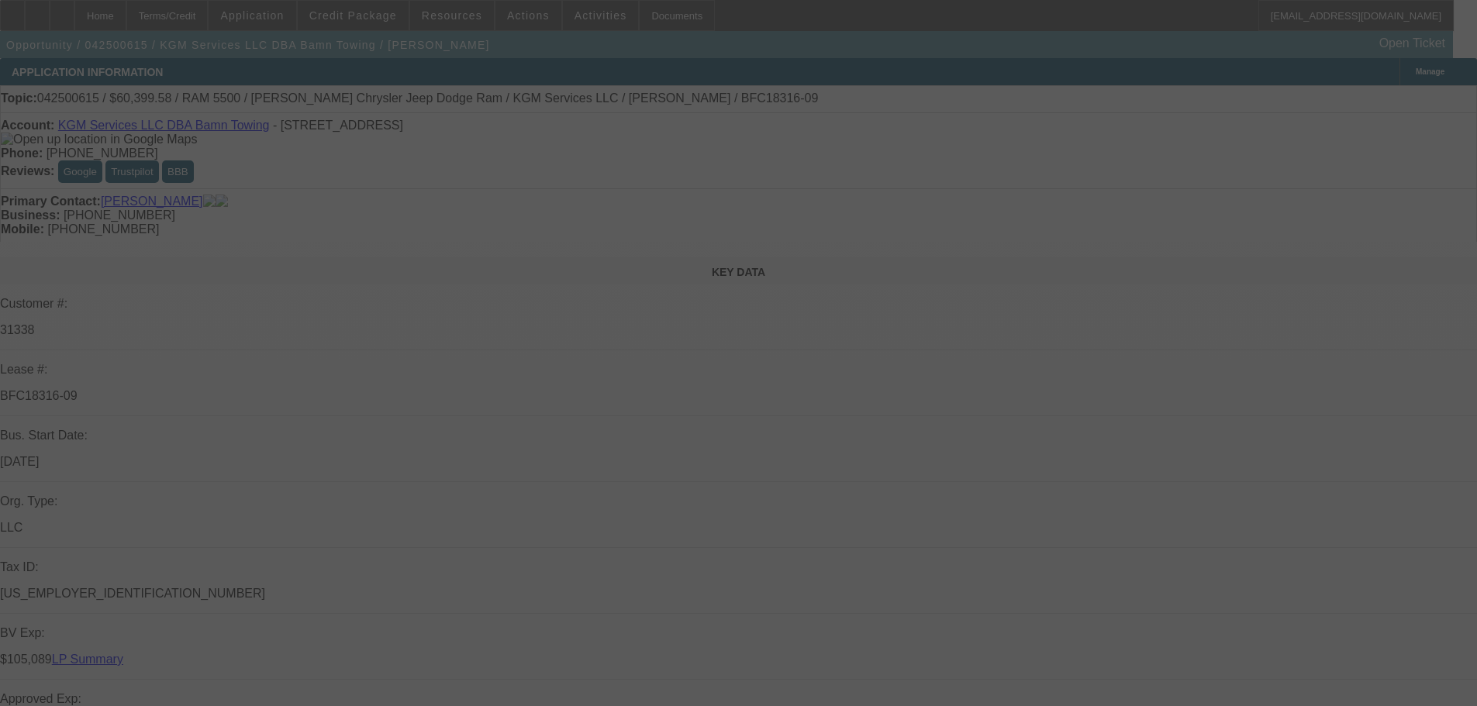
select select "0"
select select "2"
select select "0"
select select "6"
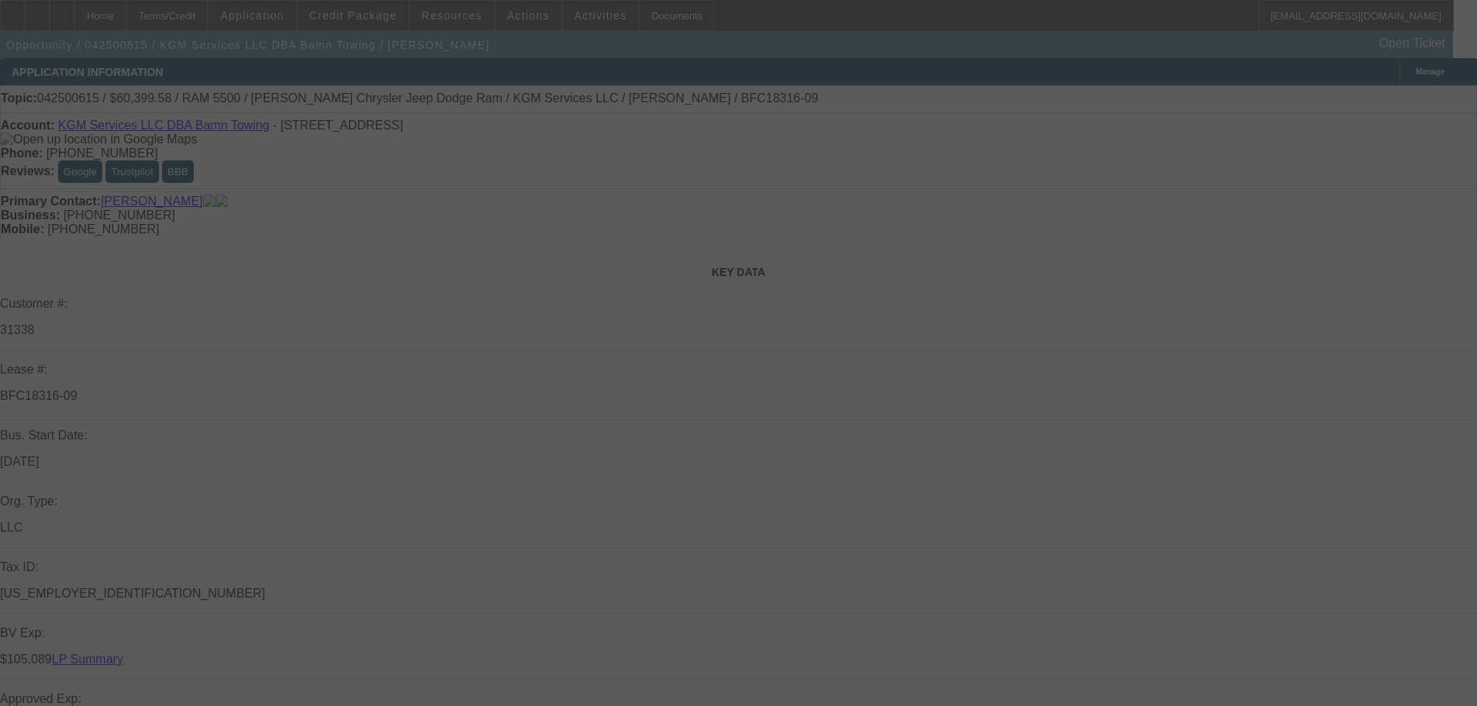
select select "0"
select select "2"
select select "0"
select select "6"
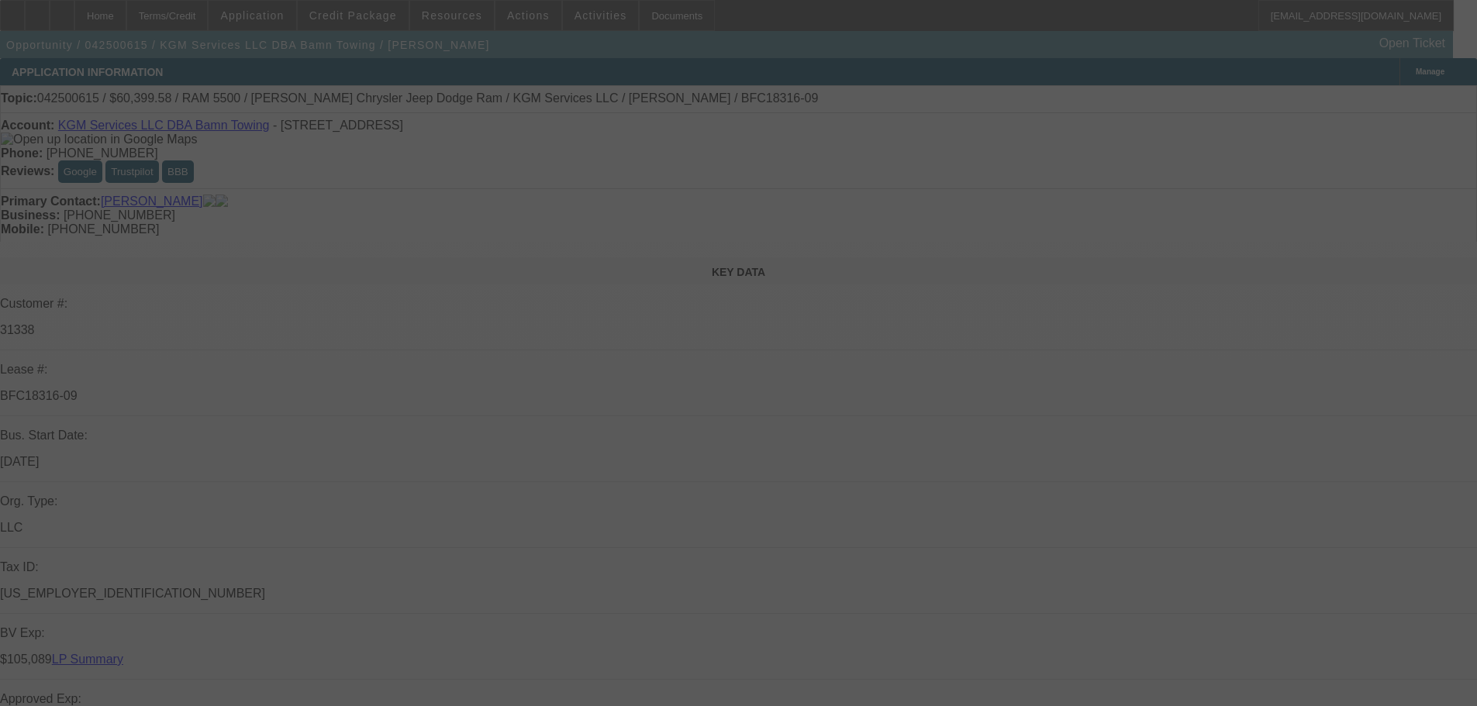
select select "0"
select select "2"
select select "0"
select select "6"
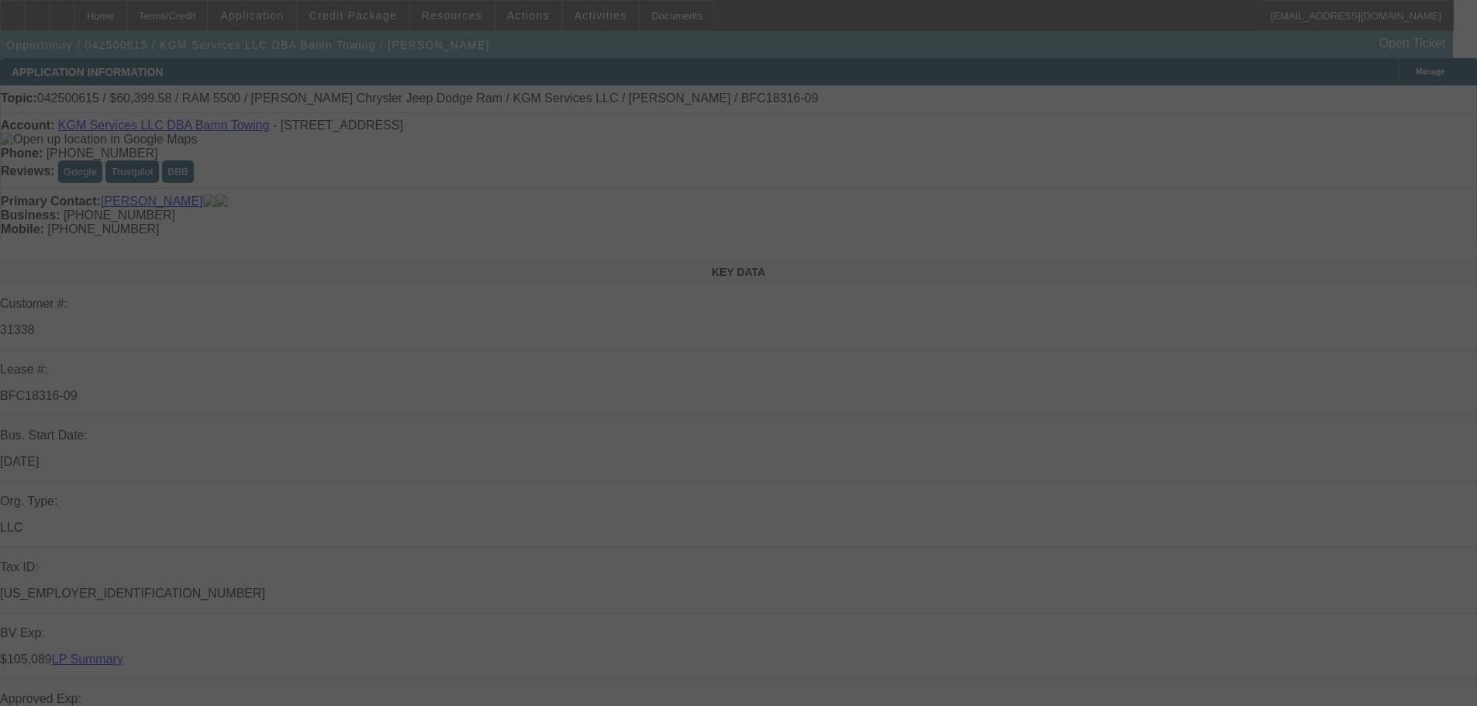
select select "0"
select select "2"
select select "0"
select select "6"
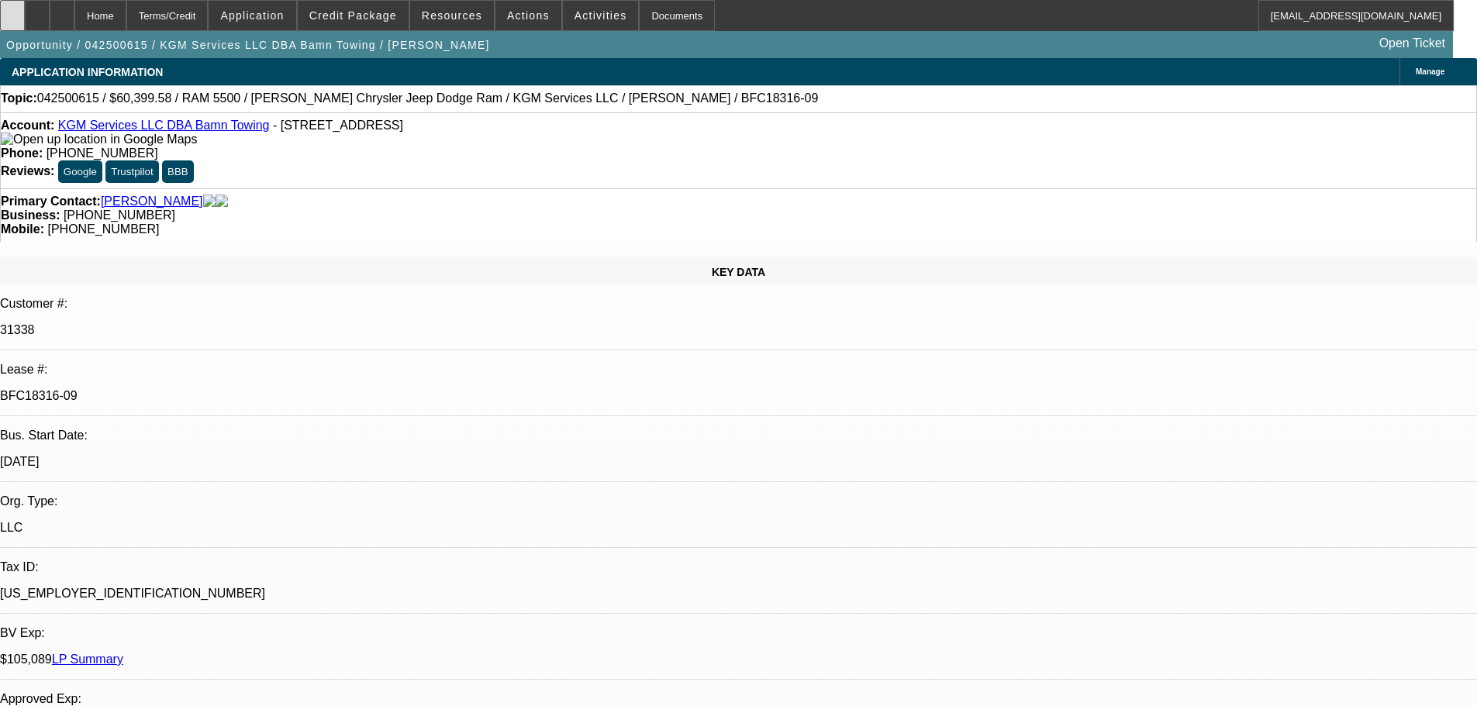
click at [12, 10] on icon at bounding box center [12, 10] width 0 height 0
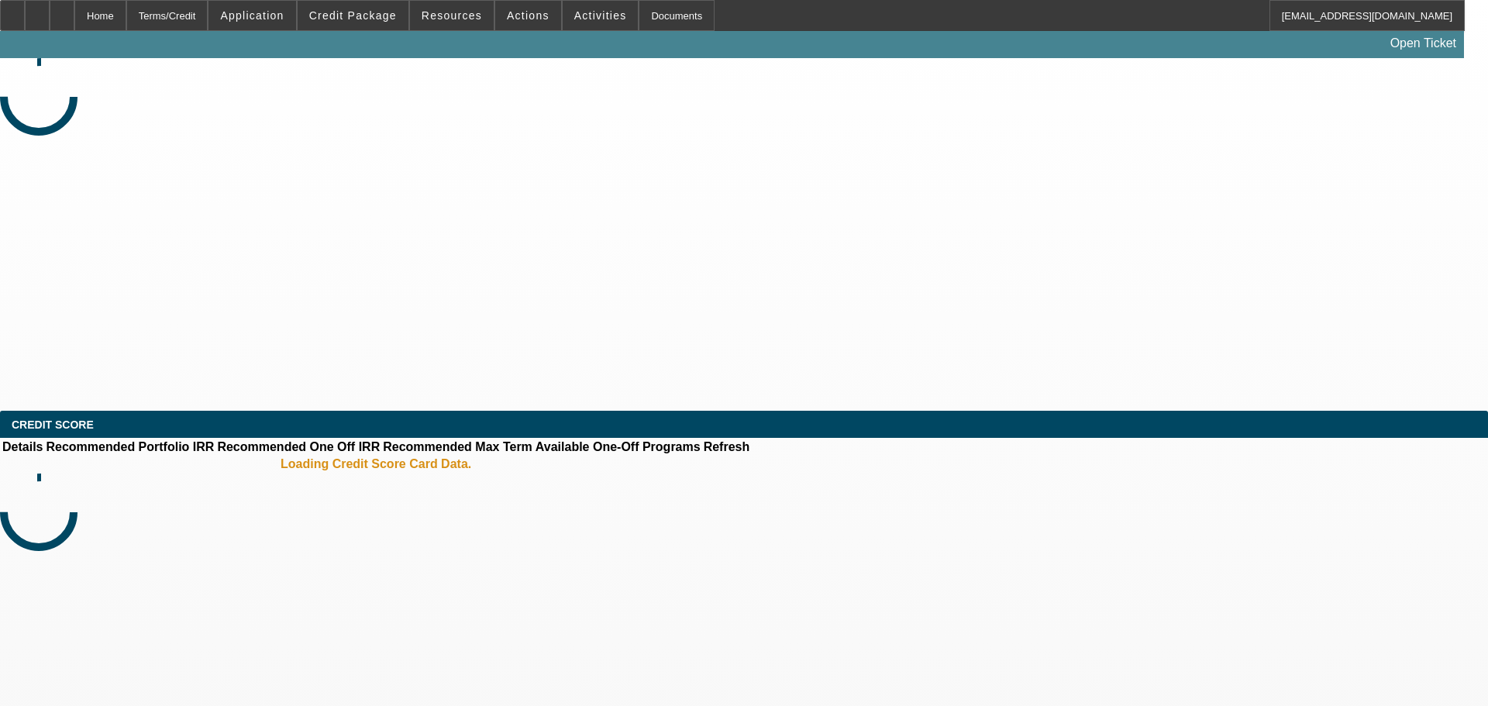
select select "0"
select select "2"
select select "0.1"
select select "4"
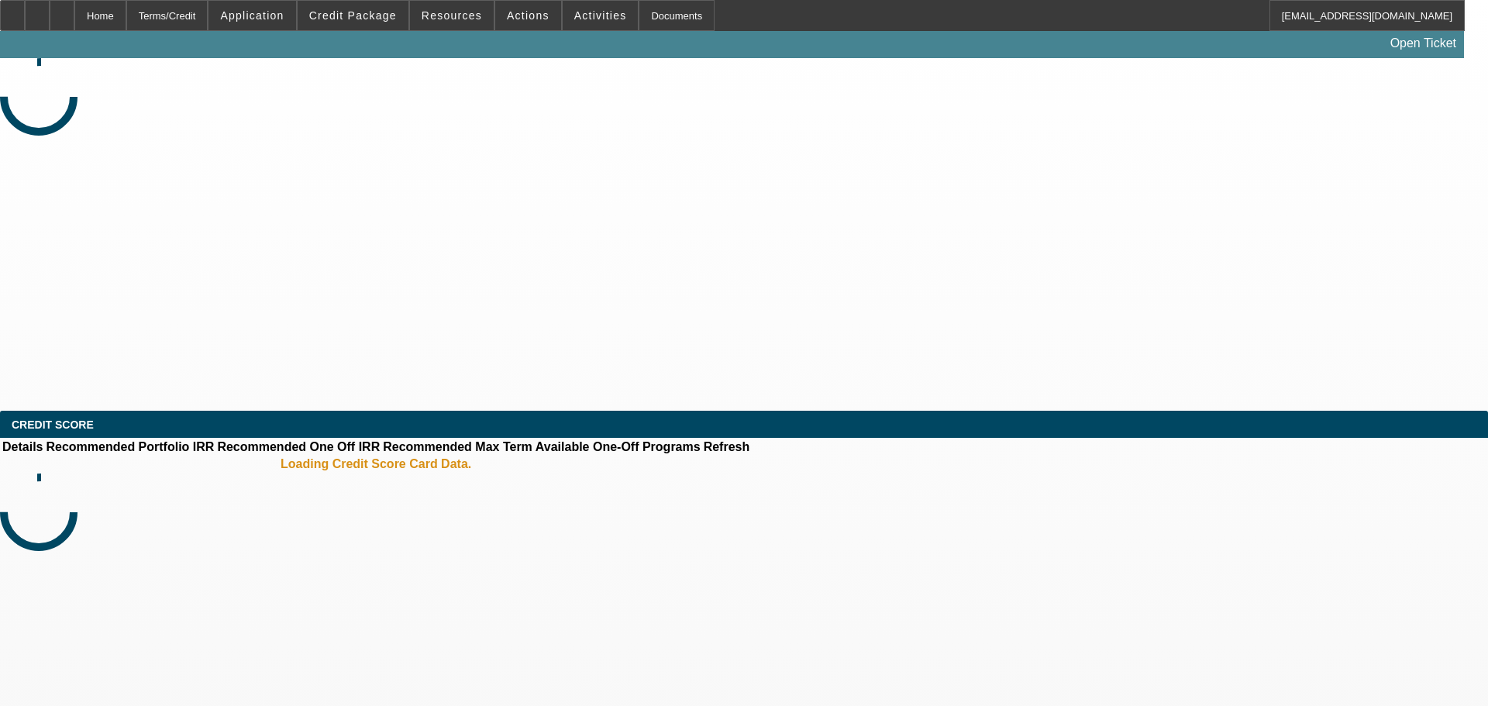
select select "0.15"
select select "2"
select select "0.1"
select select "4"
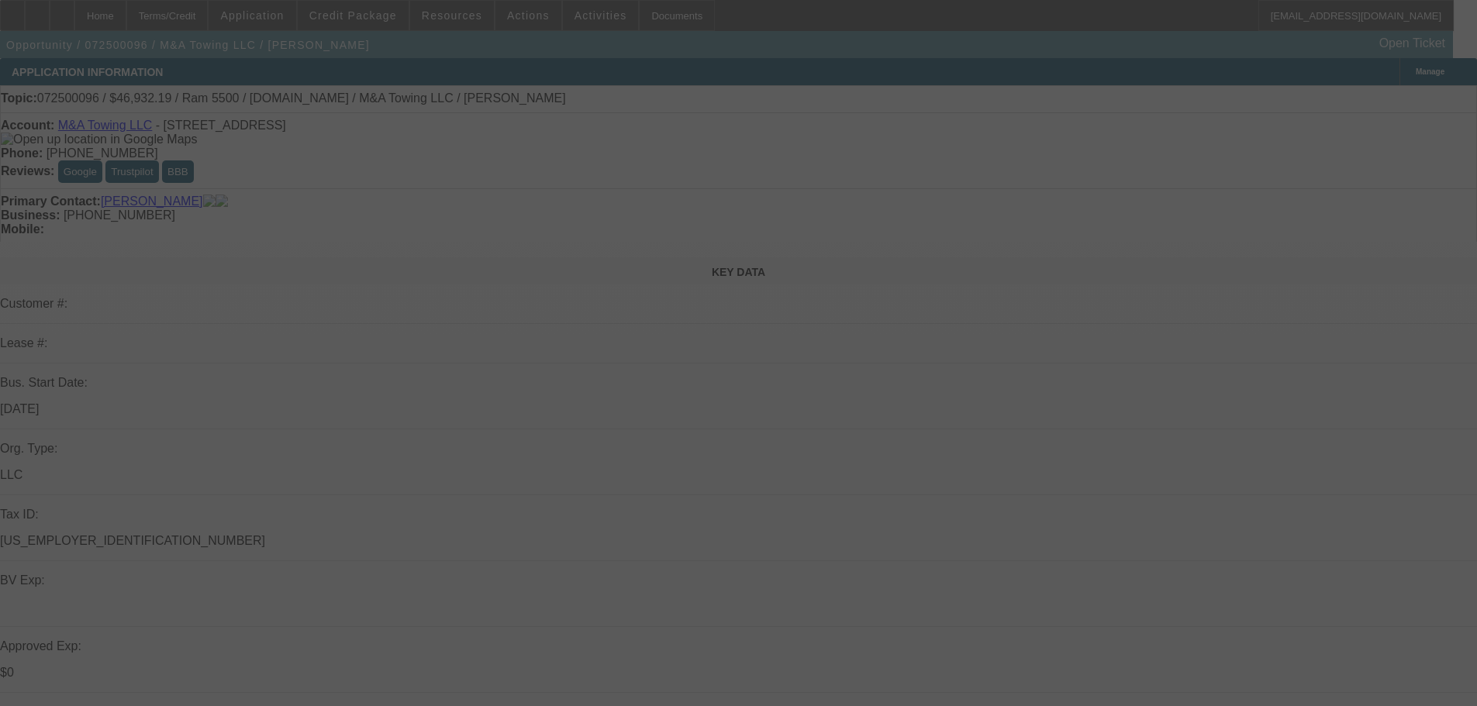
scroll to position [78, 0]
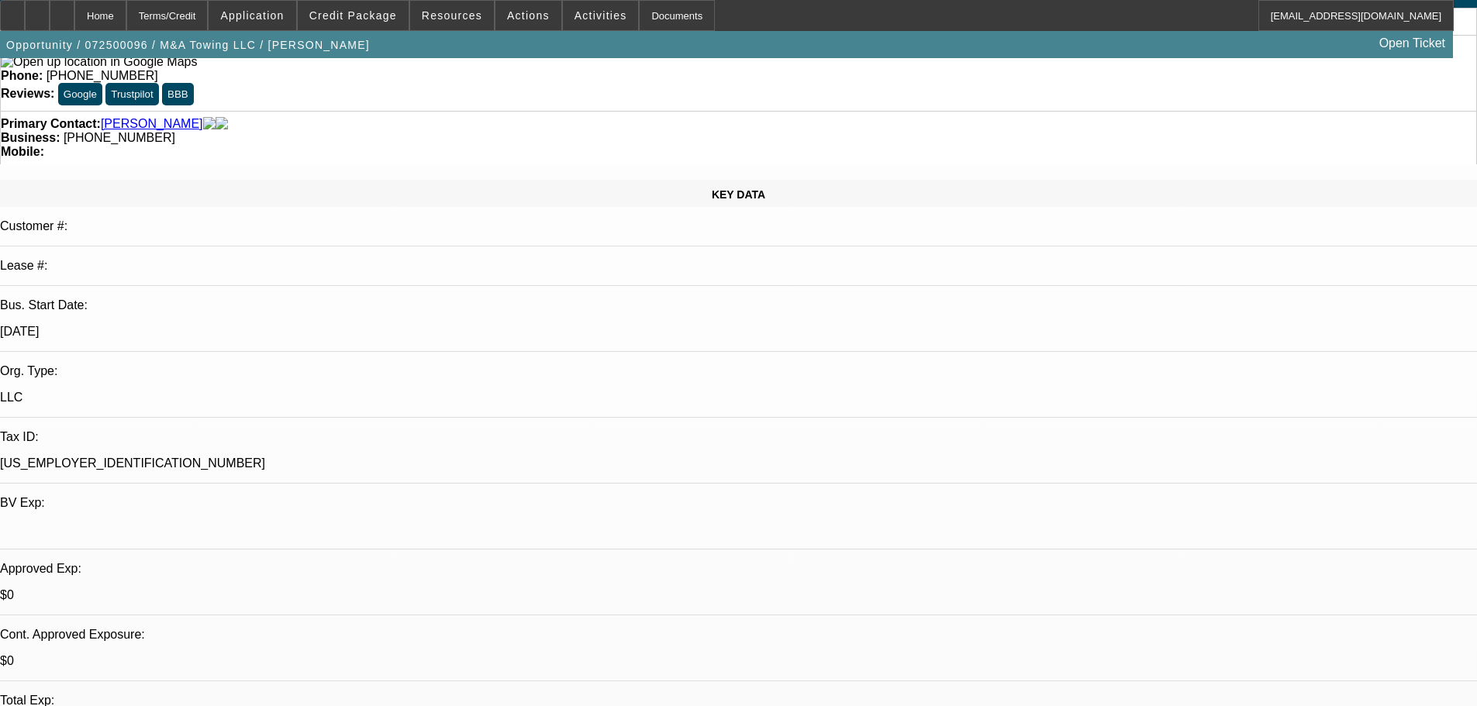
select select "0"
select select "2"
select select "0"
select select "6"
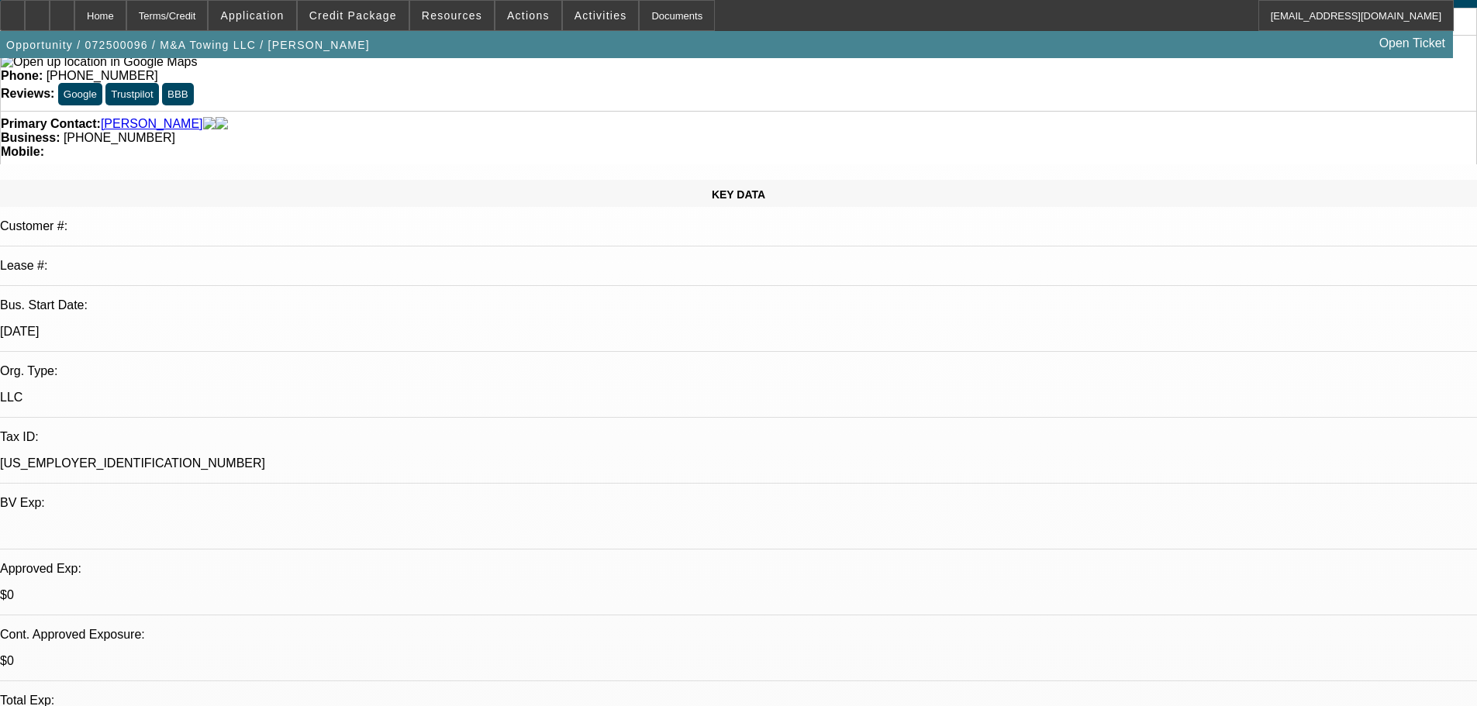
select select "0"
select select "2"
select select "0"
select select "6"
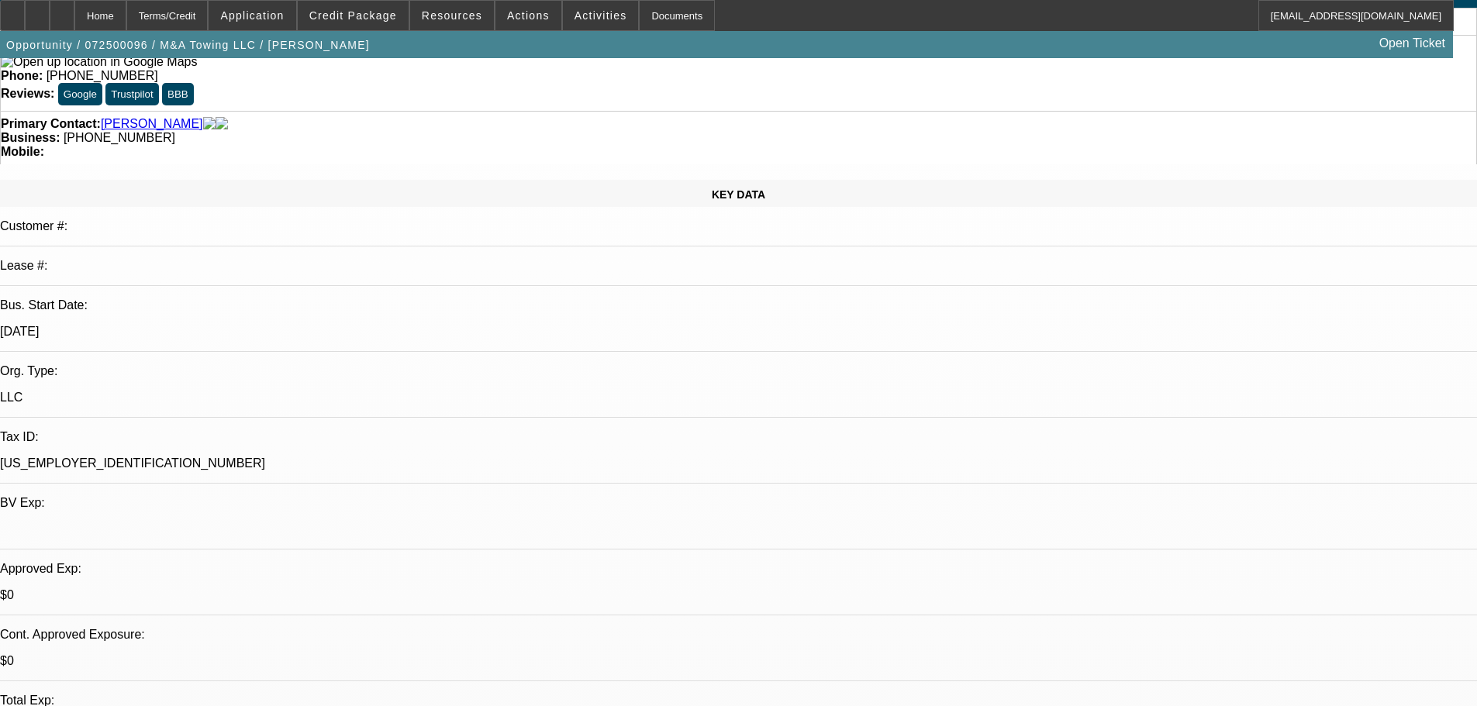
select select "0"
select select "2"
select select "0"
select select "6"
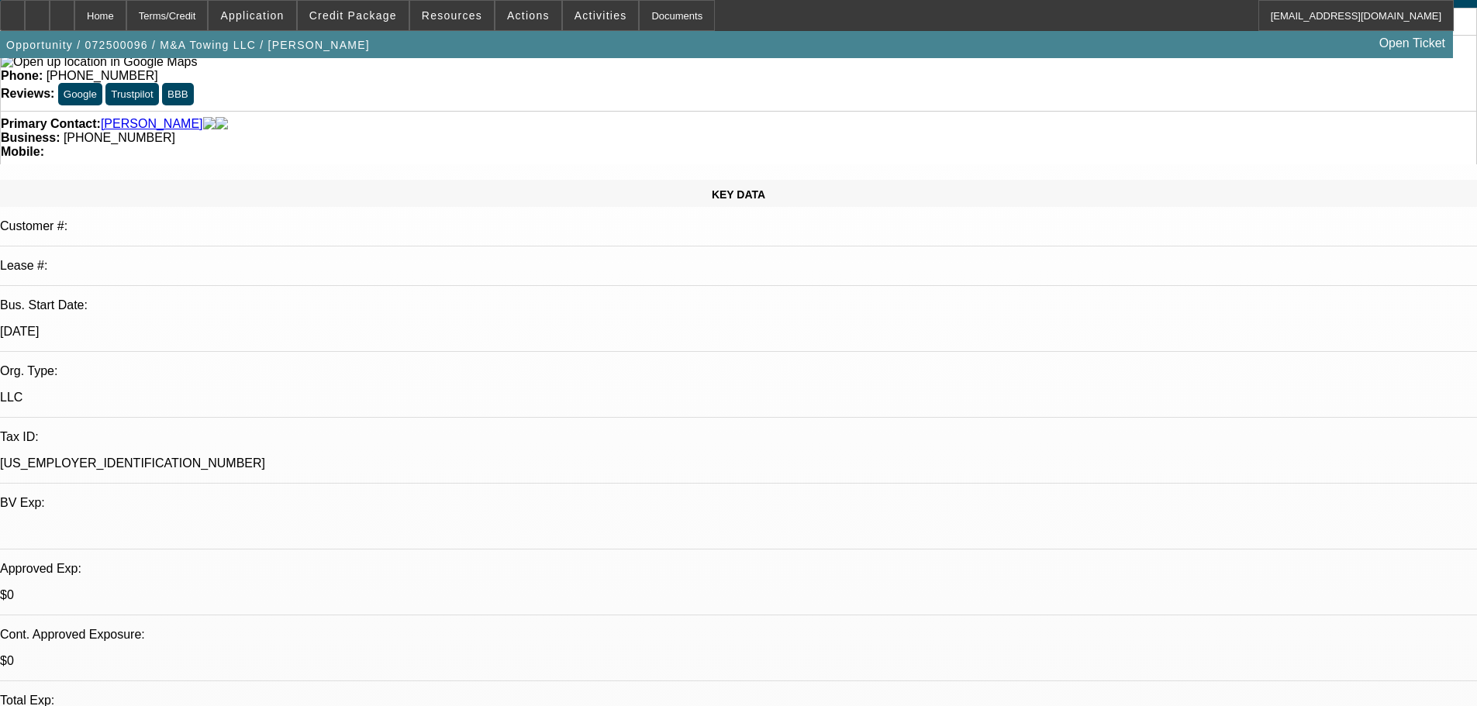
select select "0"
select select "2"
select select "0"
select select "6"
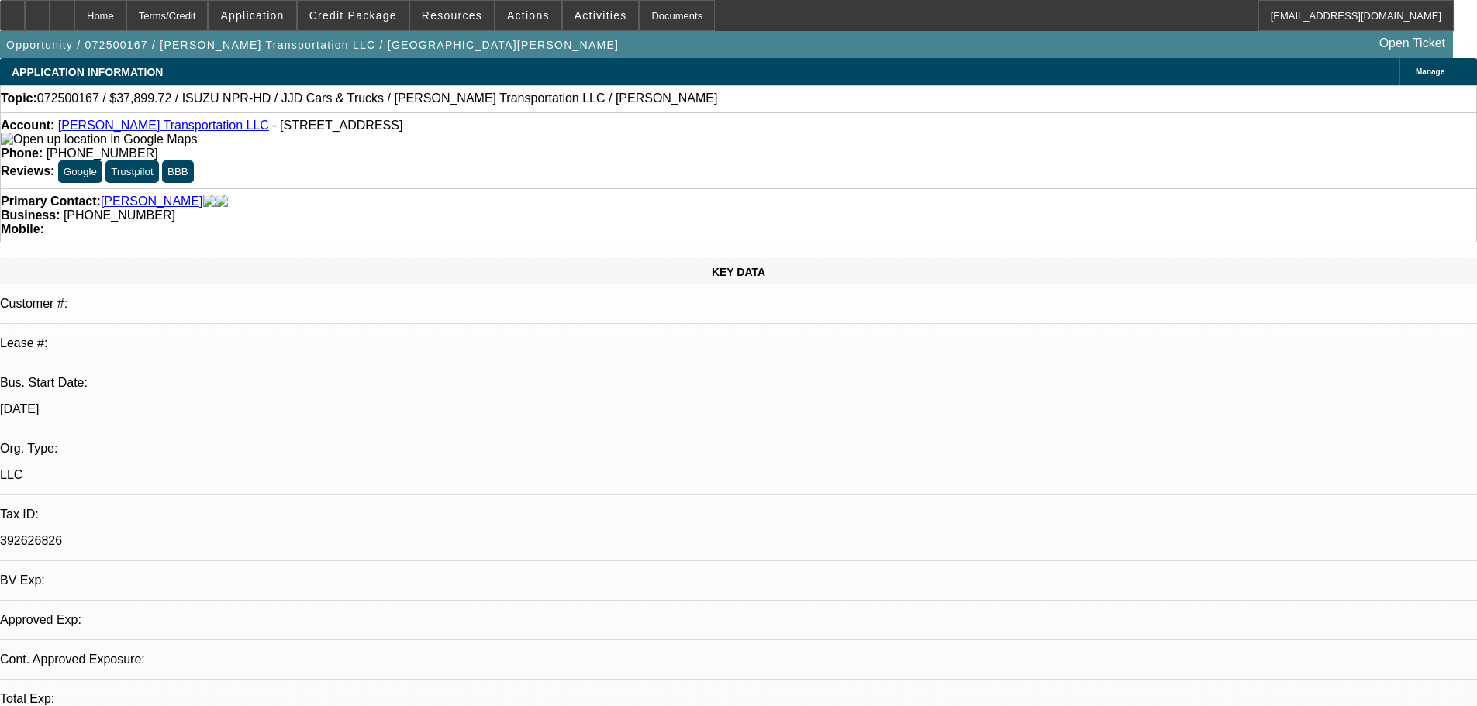
select select "0"
select select "0.1"
select select "4"
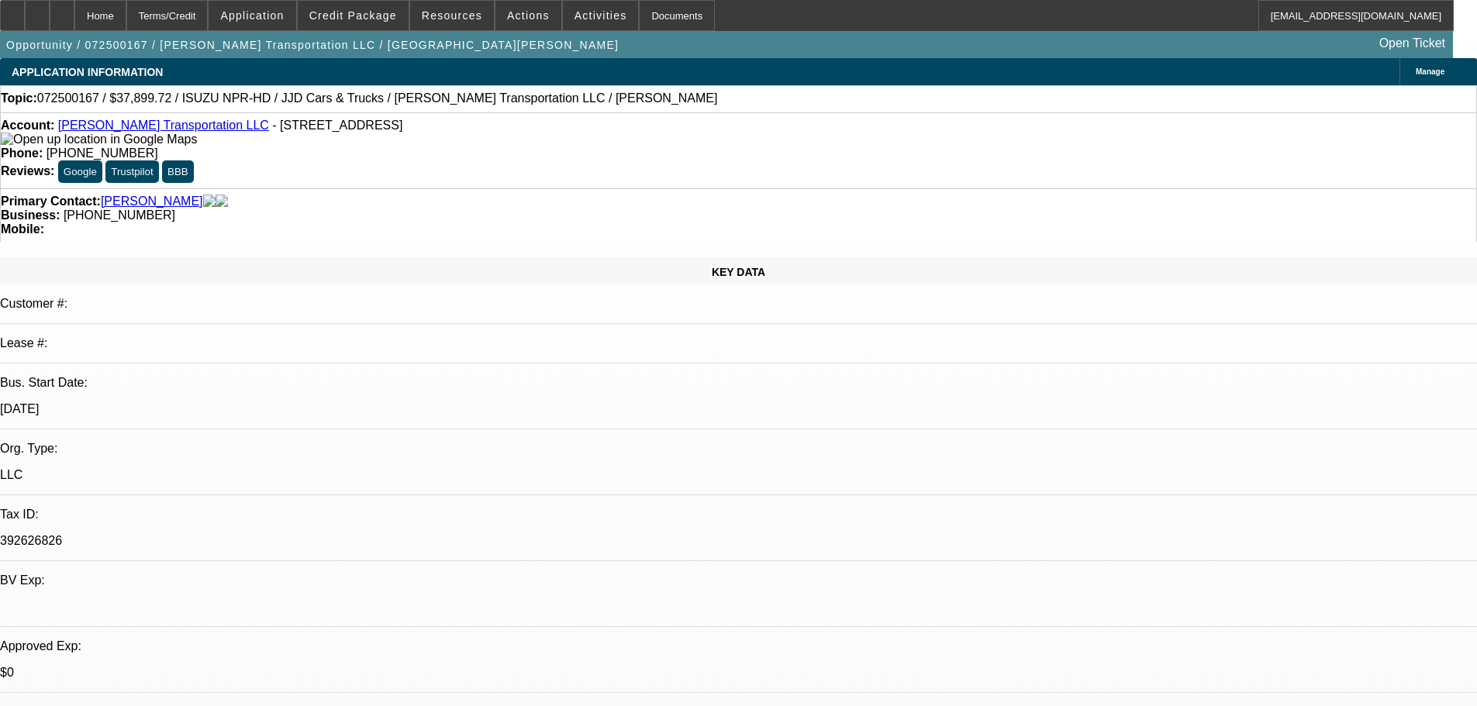
click at [161, 132] on link "[PERSON_NAME] Transportation LLC" at bounding box center [163, 125] width 211 height 13
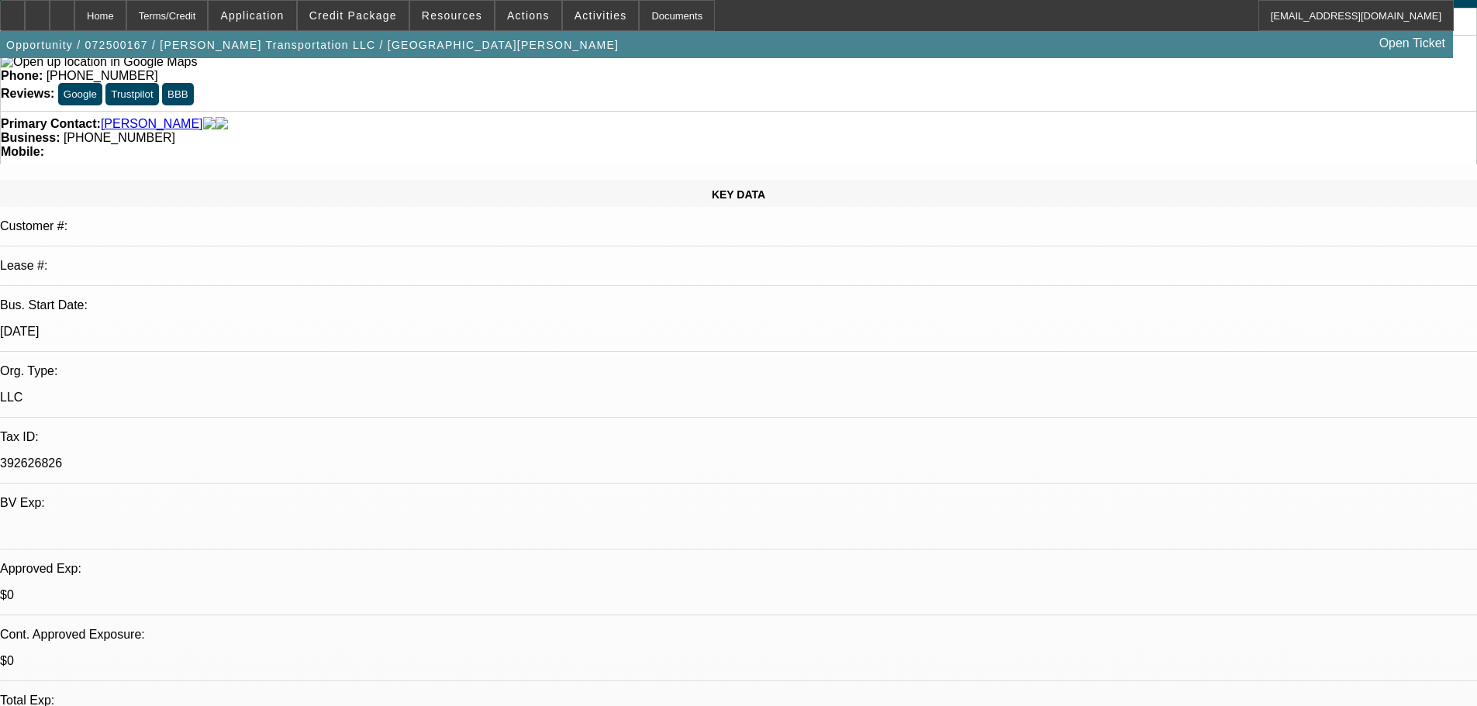
scroll to position [50, 0]
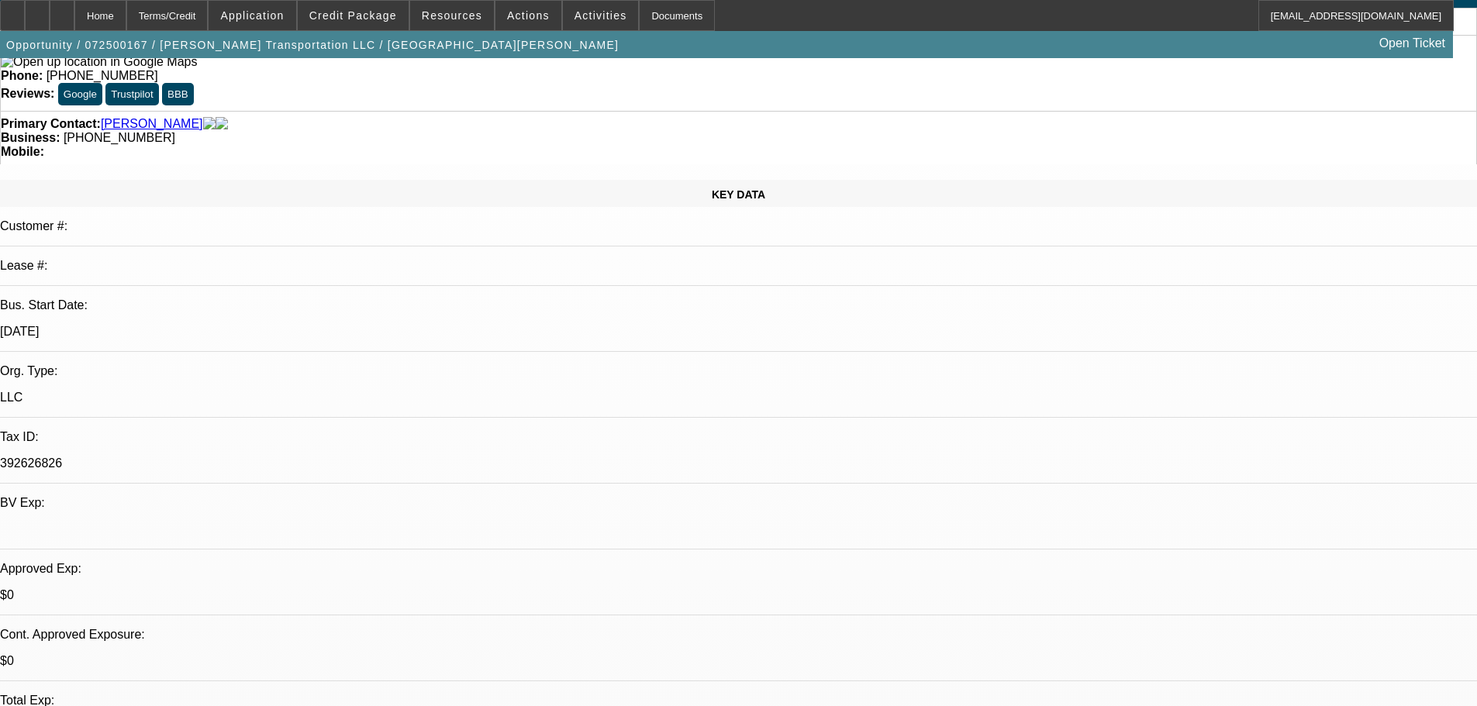
scroll to position [0, 0]
click at [25, 12] on div at bounding box center [12, 15] width 25 height 31
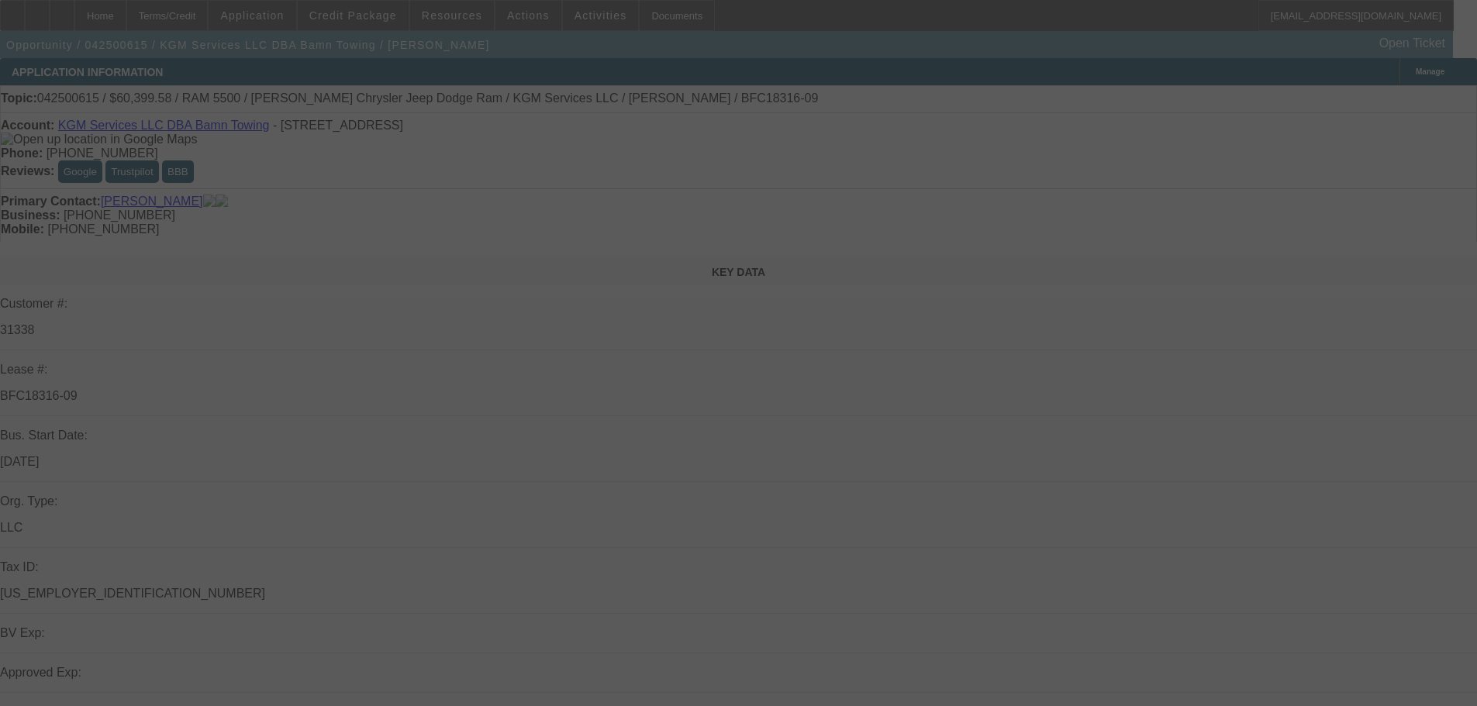
click at [360, 20] on div at bounding box center [738, 353] width 1477 height 706
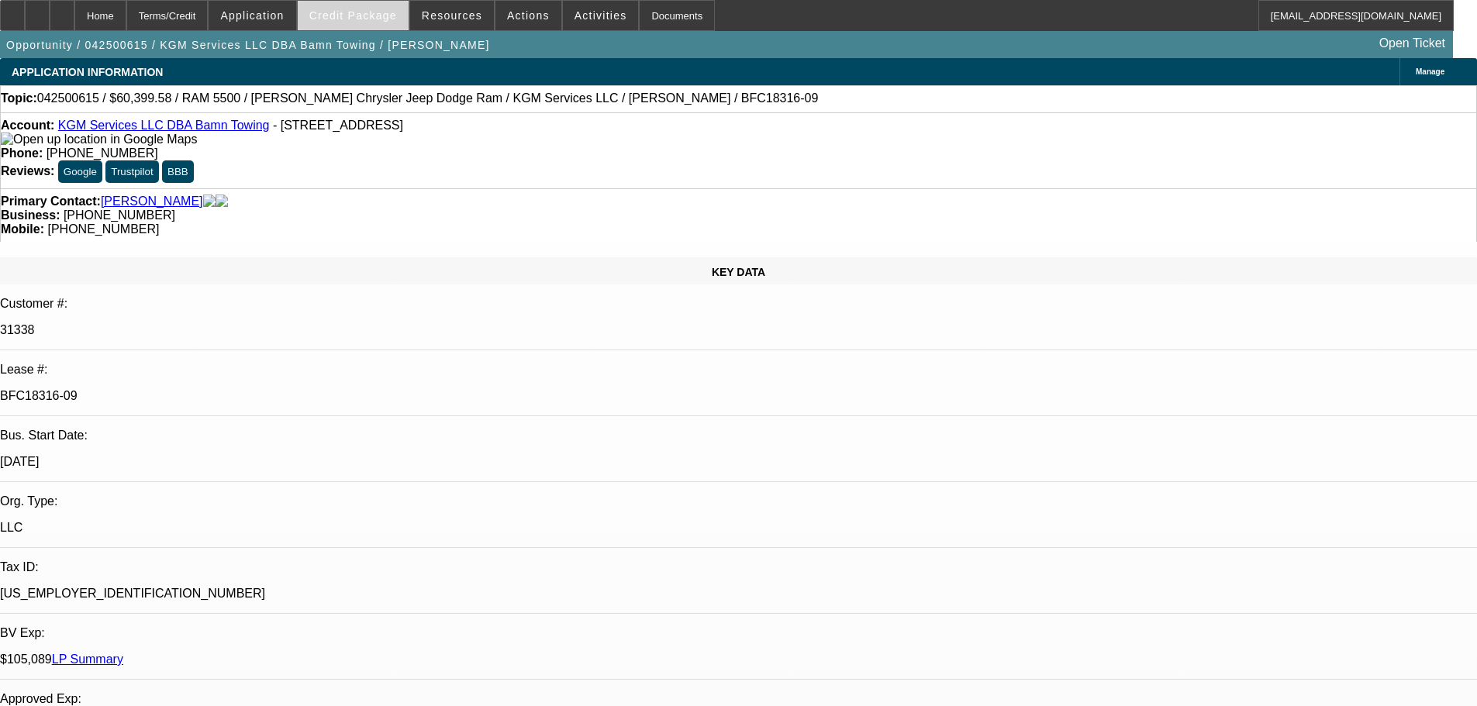
select select "0"
select select "2"
select select "0"
select select "6"
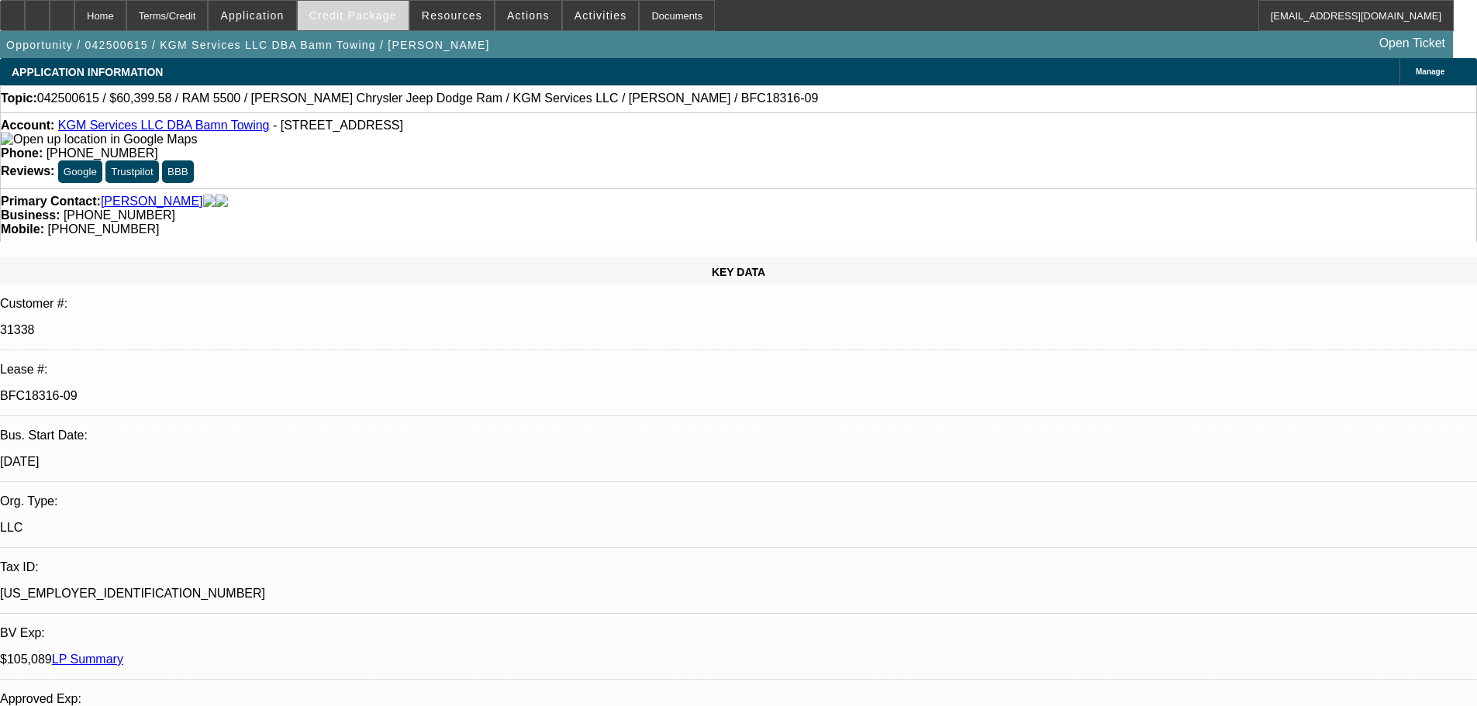
select select "0"
select select "2"
select select "0"
select select "6"
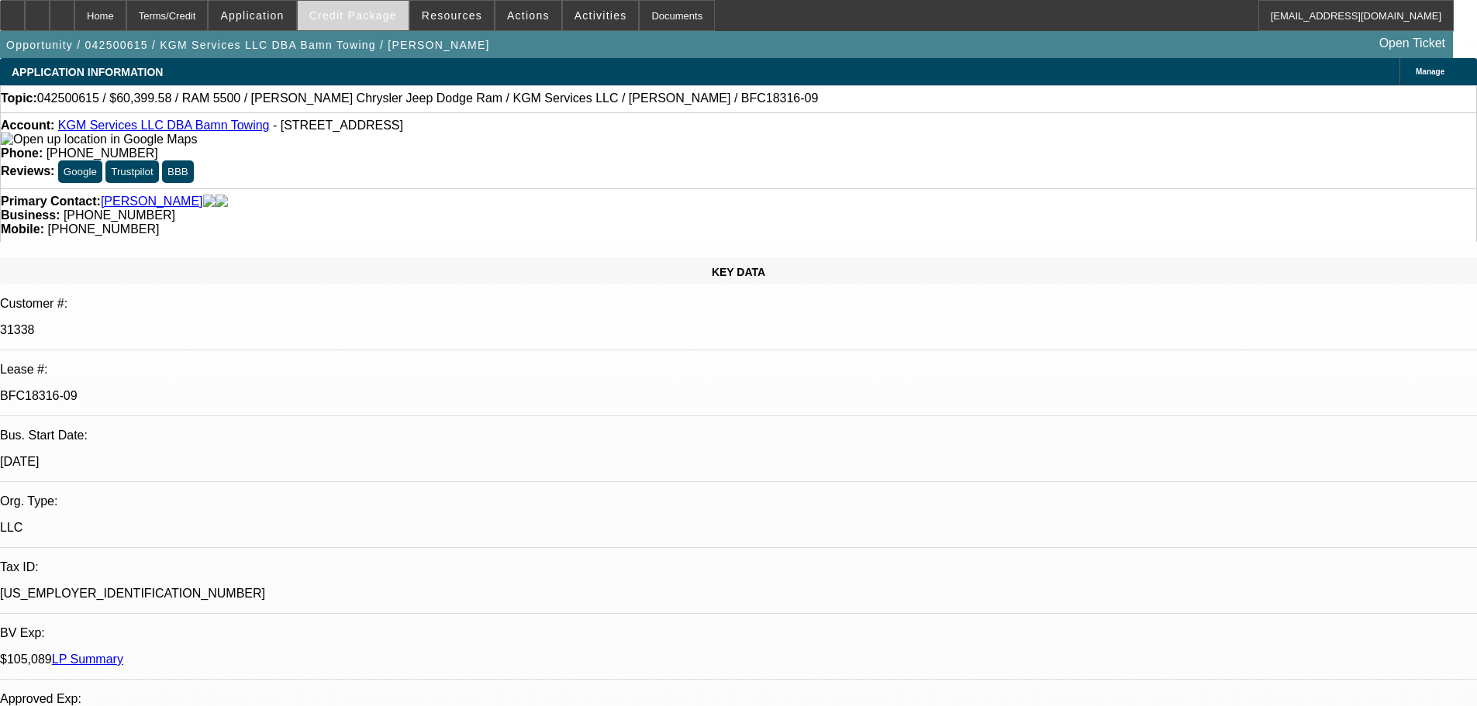
select select "0"
select select "2"
select select "0"
select select "6"
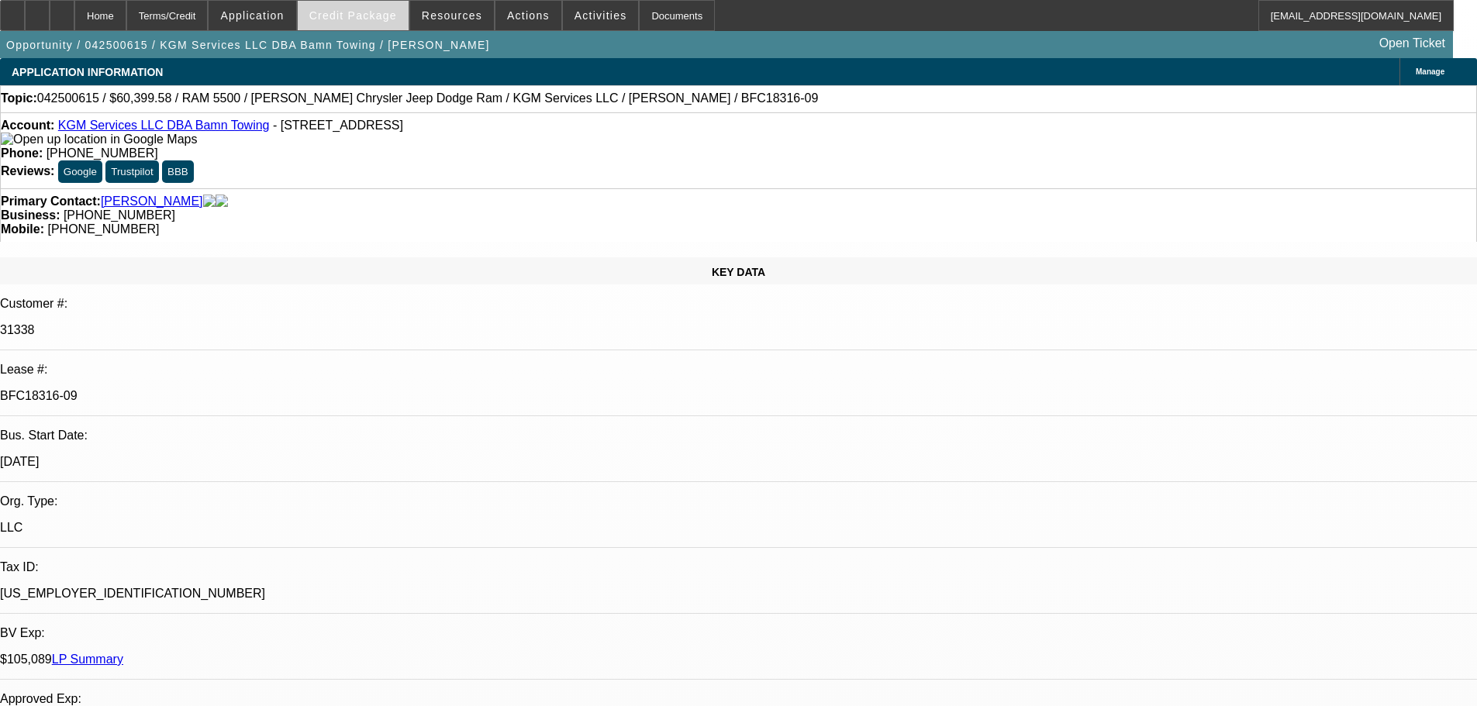
select select "0"
select select "2"
select select "0"
select select "6"
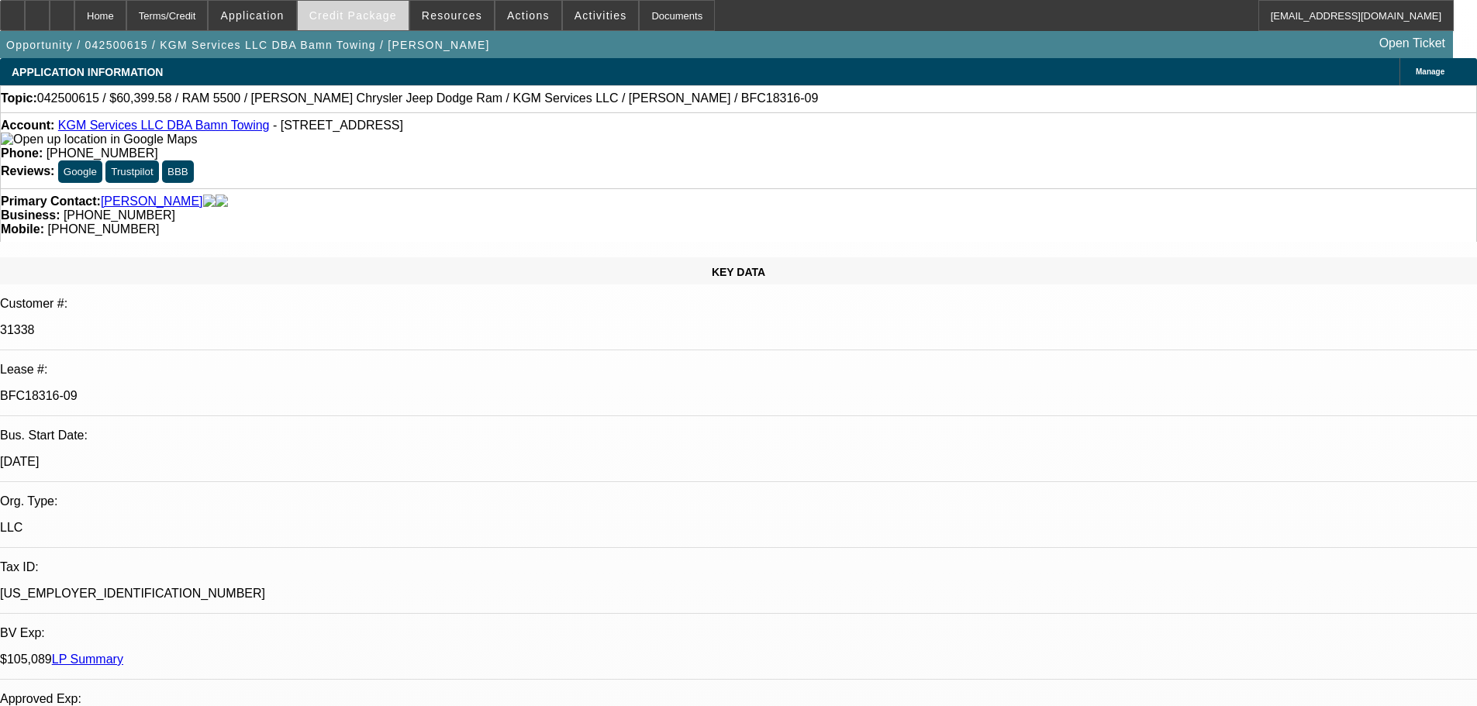
click at [375, 15] on span "Credit Package" at bounding box center [353, 15] width 88 height 12
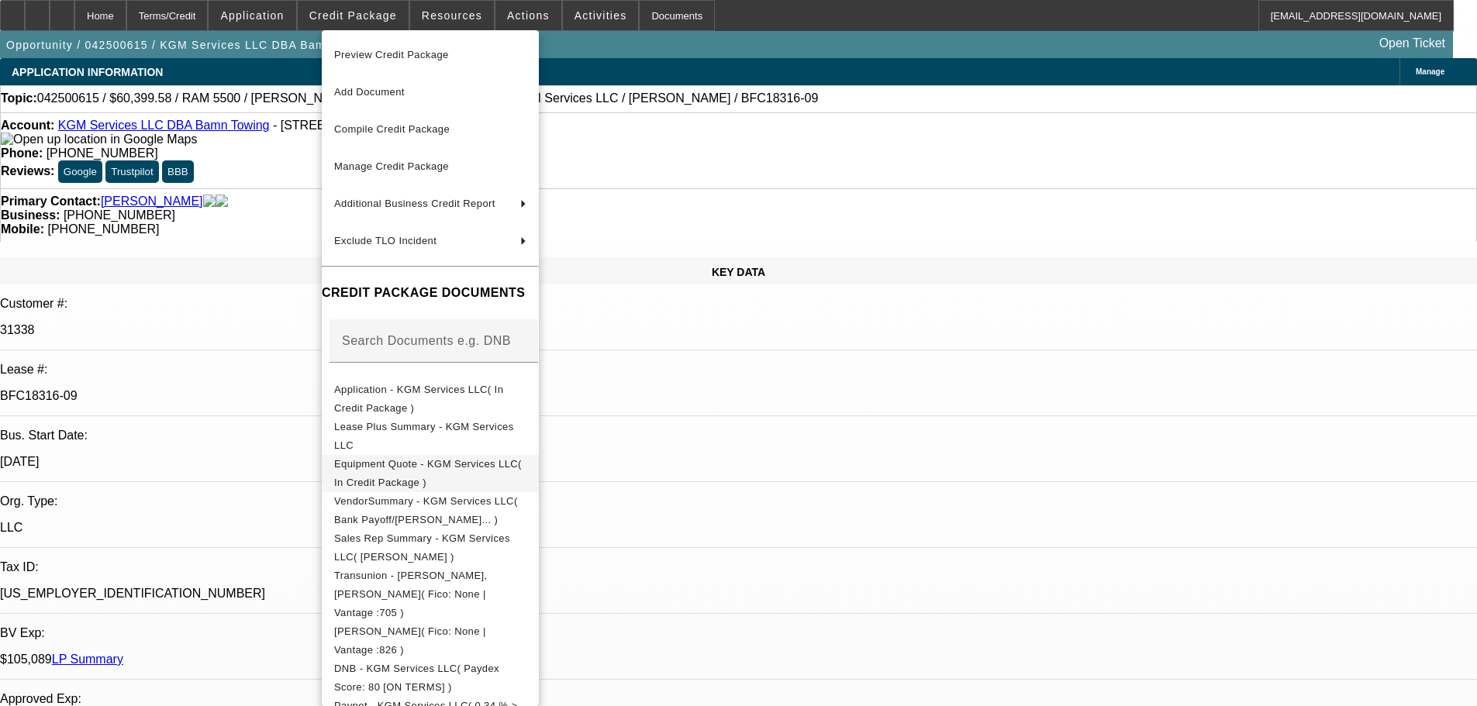
click at [503, 461] on span "Equipment Quote - KGM Services LLC( In Credit Package )" at bounding box center [430, 473] width 192 height 37
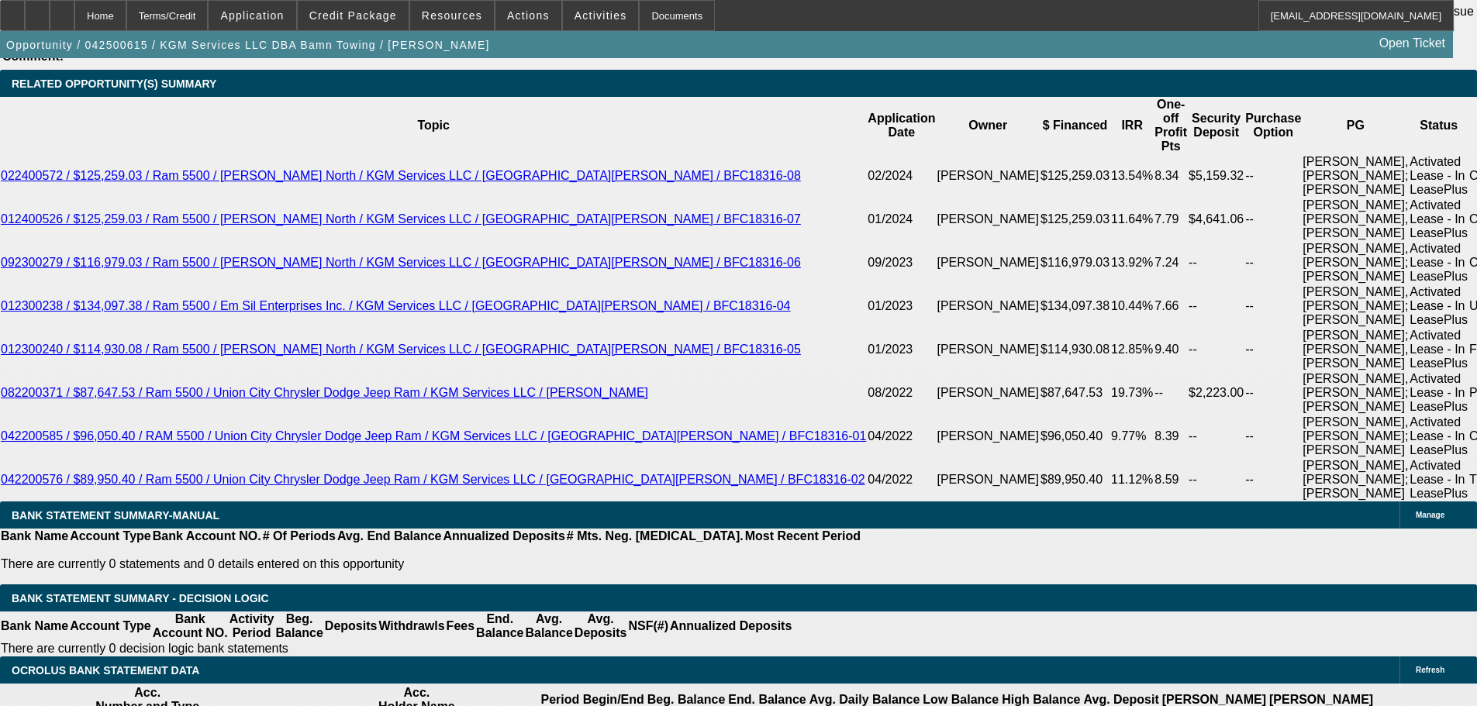
scroll to position [2790, 0]
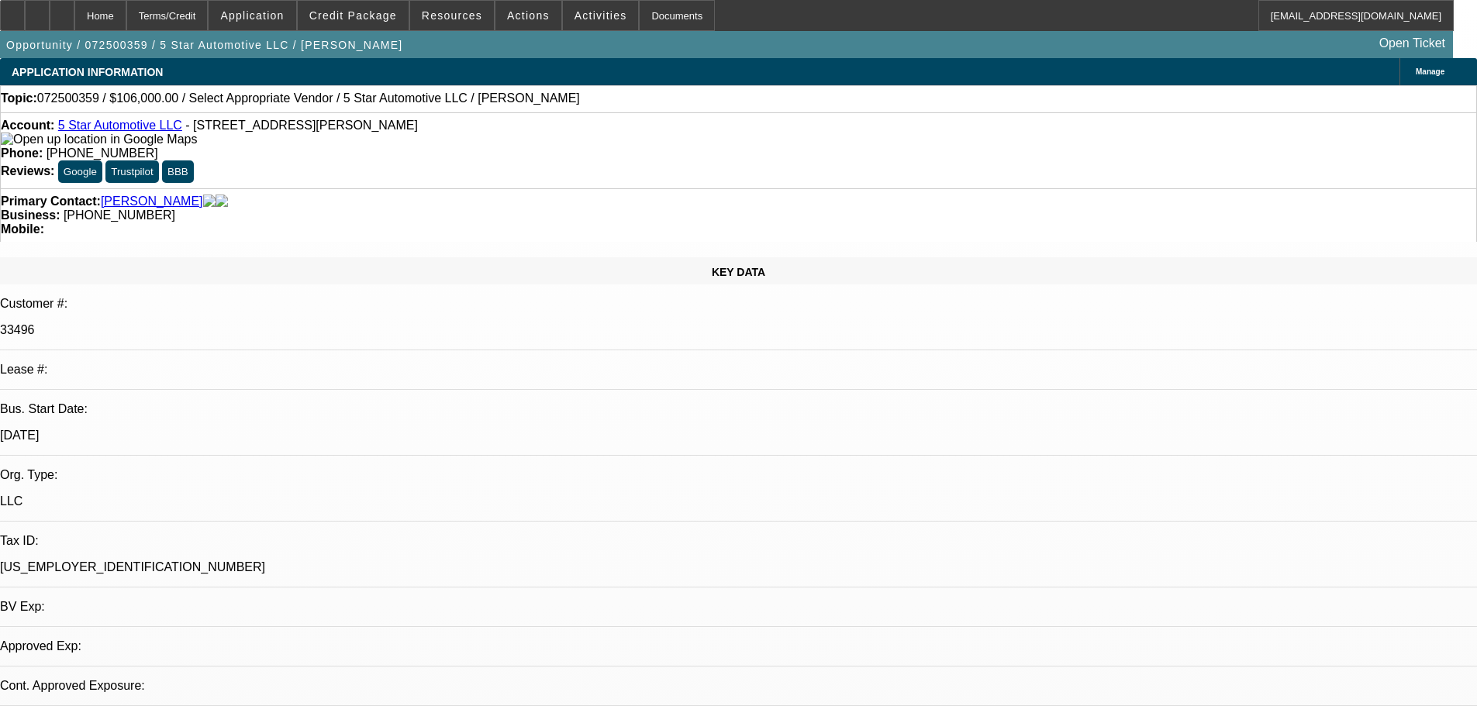
select select "0"
select select "2"
select select "0.1"
select select "4"
